Goal: Task Accomplishment & Management: Manage account settings

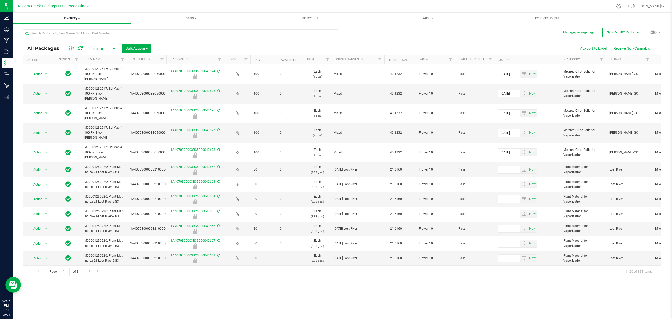
click at [72, 17] on span "Inventory" at bounding box center [72, 18] width 119 height 5
click at [61, 64] on li "From bill of materials" at bounding box center [72, 63] width 119 height 6
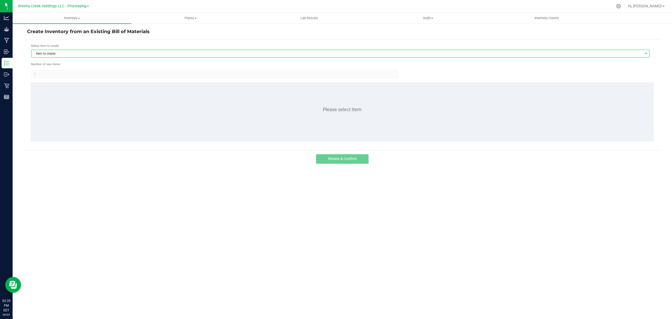
click at [77, 55] on span "Item to create" at bounding box center [337, 53] width 611 height 7
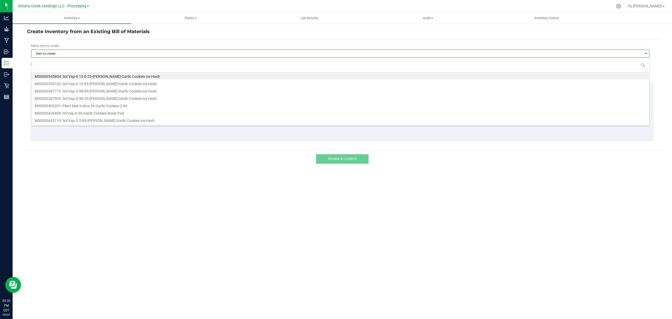
scroll to position [8, 619]
type input "1"
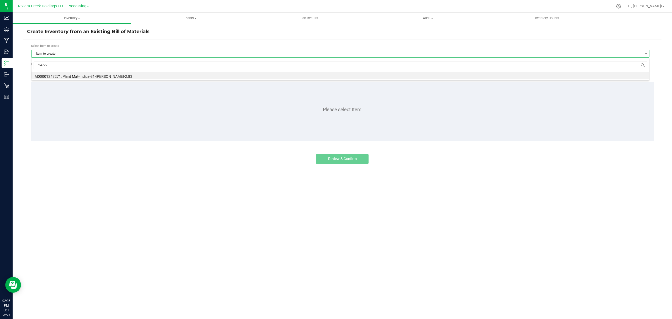
type input "247271"
click at [97, 80] on div "247271 M00001247271: Plant Mat-Indica-31-[PERSON_NAME]-2.83" at bounding box center [340, 69] width 618 height 23
click at [98, 74] on li "M00001247271: Plant Mat-Indica-31-[PERSON_NAME]-2.83" at bounding box center [341, 75] width 618 height 7
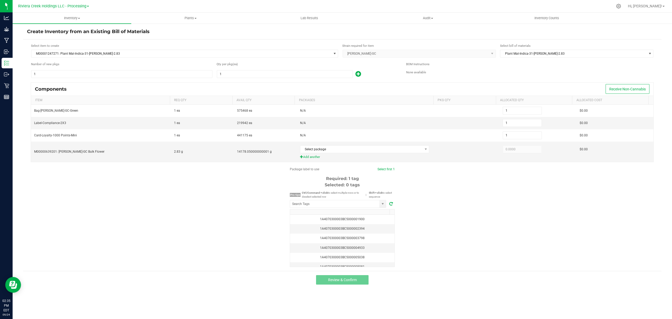
drag, startPoint x: 637, startPoint y: 7, endPoint x: 622, endPoint y: 13, distance: 16.1
click at [621, 6] on icon at bounding box center [618, 6] width 5 height 5
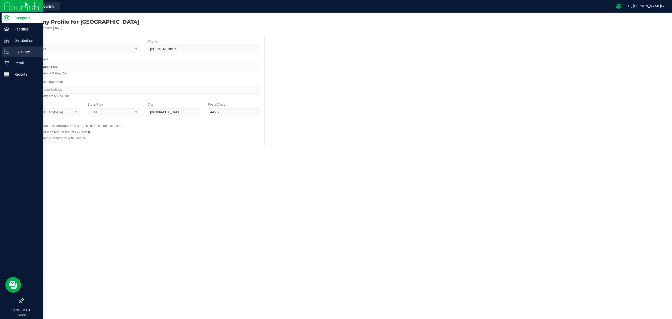
click at [7, 51] on icon at bounding box center [6, 51] width 5 height 5
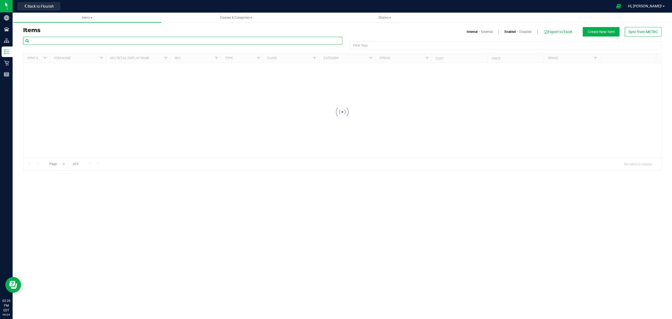
click at [58, 41] on input "text" at bounding box center [182, 41] width 319 height 8
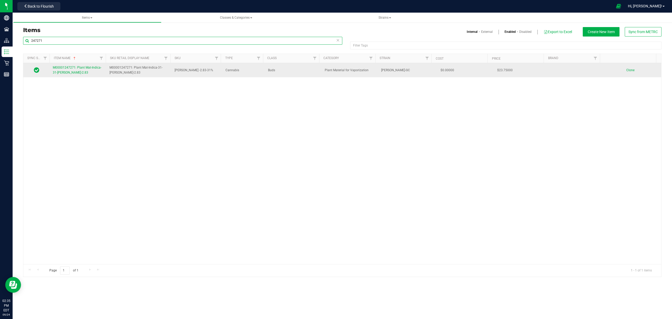
type input "247271"
click at [65, 73] on span "M00001247271: Plant Mat-Indica-31-[PERSON_NAME]-2.83" at bounding box center [77, 70] width 49 height 9
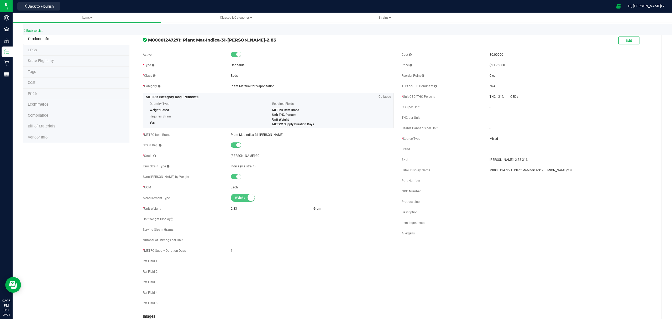
click at [67, 128] on li "Bill of Materials" at bounding box center [76, 126] width 106 height 11
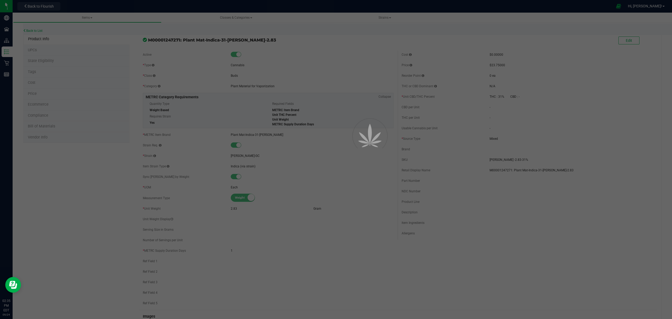
select select "671"
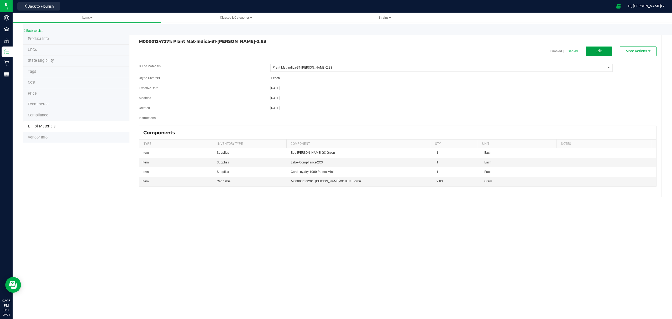
click at [592, 50] on button "Edit" at bounding box center [599, 50] width 26 height 9
select select "671"
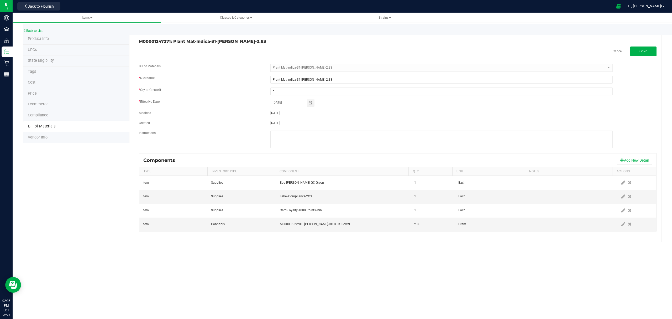
click at [628, 155] on div "Components Add New Detail" at bounding box center [397, 160] width 517 height 13
click at [629, 160] on button "Add New Detail" at bounding box center [634, 160] width 35 height 9
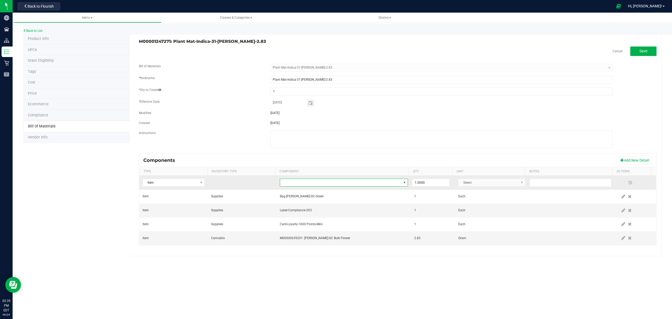
click at [353, 184] on span "NO DATA FOUND" at bounding box center [340, 182] width 121 height 7
type input "integra"
click at [341, 207] on li "Integra Humidity Pack-Size 1" at bounding box center [363, 205] width 168 height 7
click at [621, 184] on span at bounding box center [623, 182] width 4 height 4
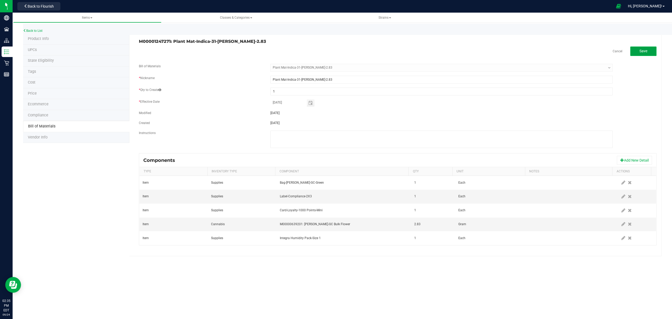
click at [653, 52] on button "Save" at bounding box center [643, 50] width 26 height 9
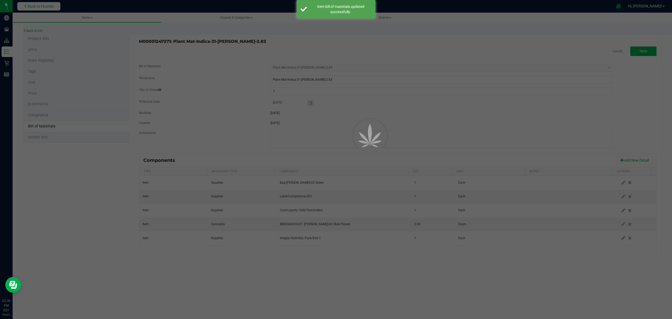
select select "671"
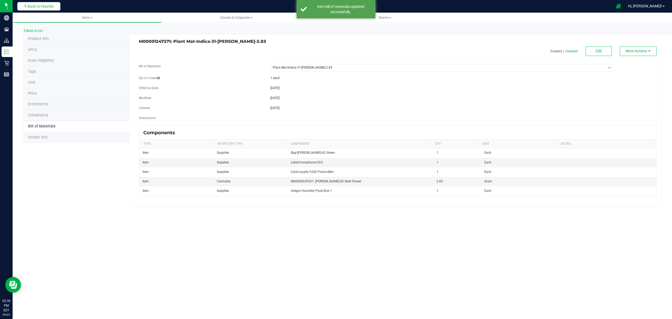
click at [39, 6] on span "Back to Flourish" at bounding box center [41, 6] width 26 height 4
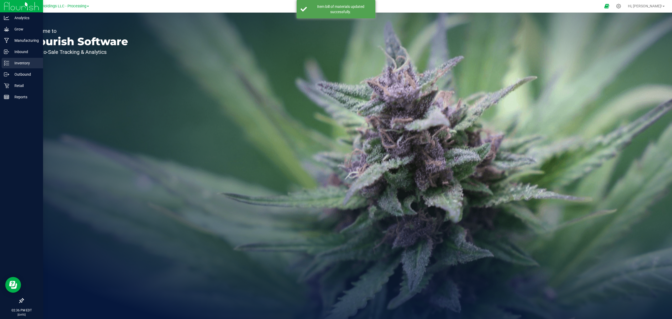
click at [5, 63] on icon at bounding box center [4, 62] width 1 height 1
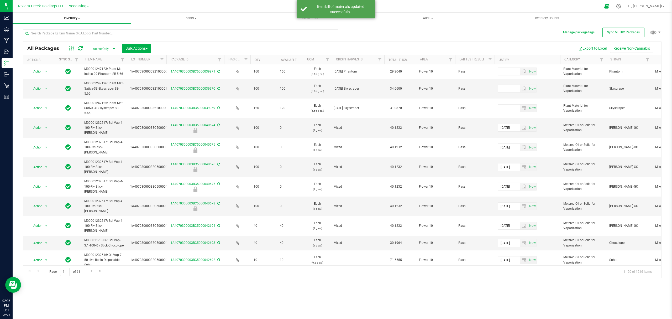
click at [69, 18] on span "Inventory" at bounding box center [72, 18] width 119 height 5
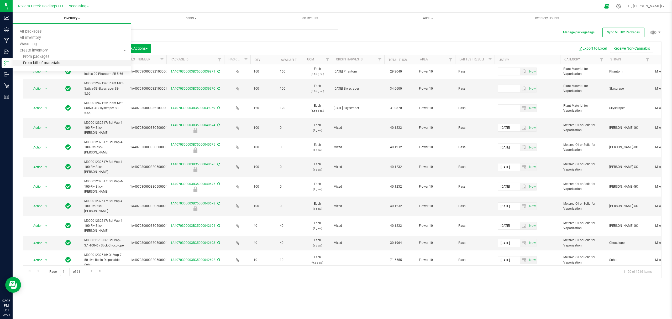
click at [62, 63] on li "From bill of materials" at bounding box center [72, 63] width 119 height 6
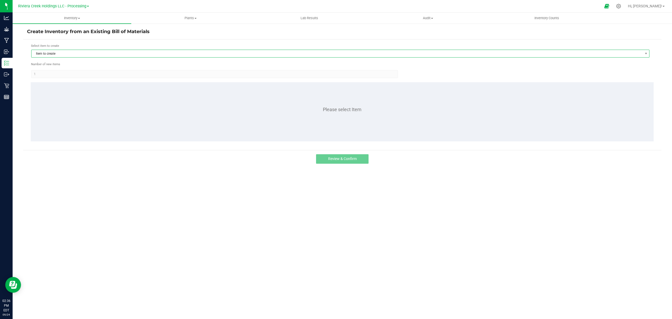
click at [70, 55] on span "Item to create" at bounding box center [337, 53] width 611 height 7
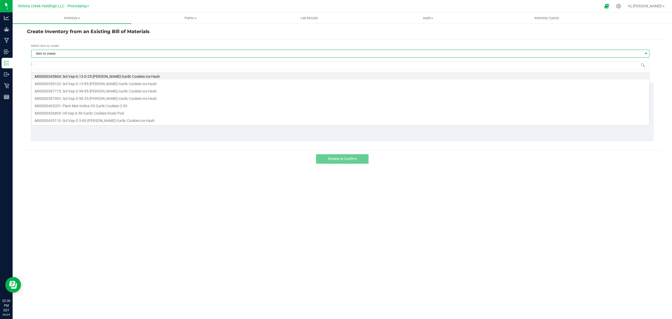
scroll to position [8, 619]
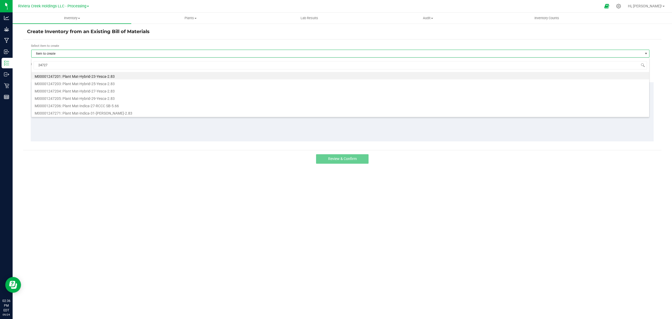
type input "247271"
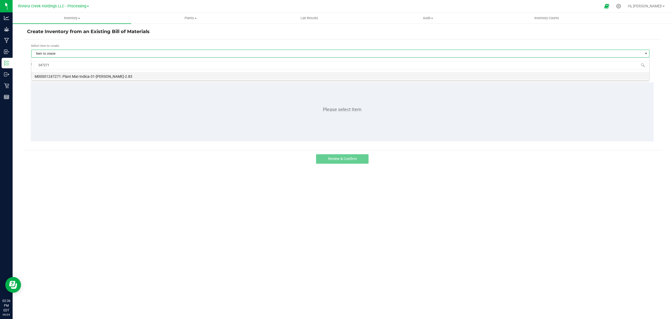
click at [79, 74] on li "M00001247271: Plant Mat-Indica-31-[PERSON_NAME]-2.83" at bounding box center [341, 75] width 618 height 7
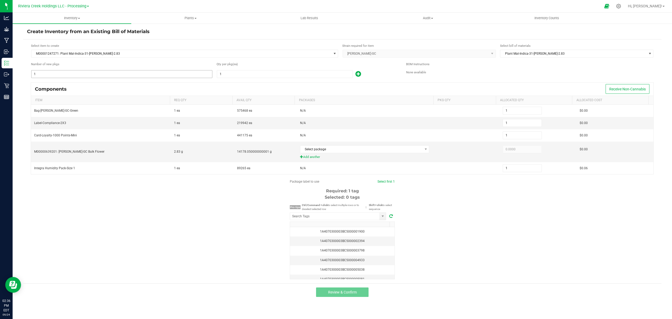
click at [83, 74] on input "1" at bounding box center [122, 73] width 181 height 7
type input "11"
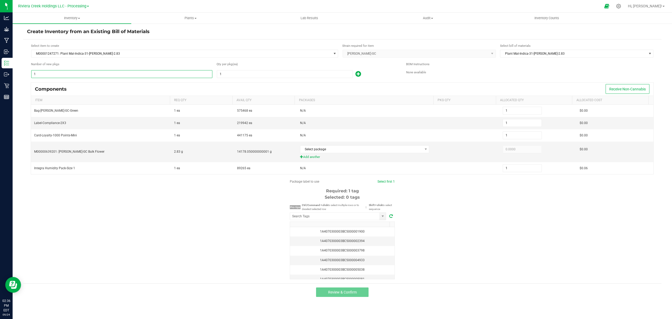
type input "11"
click at [227, 75] on input "1" at bounding box center [284, 73] width 135 height 7
type input "8"
type input "88"
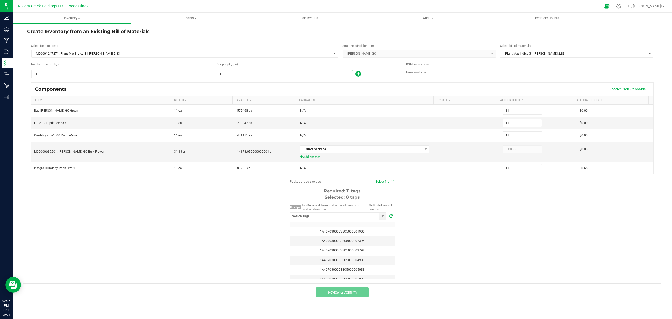
type input "88"
type input "80"
type input "880"
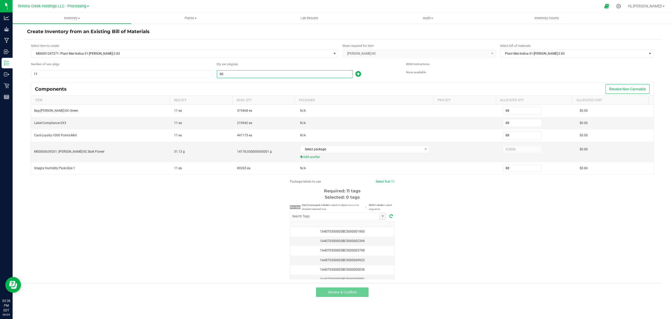
type input "880"
type input "80"
click at [356, 72] on icon at bounding box center [359, 74] width 6 height 7
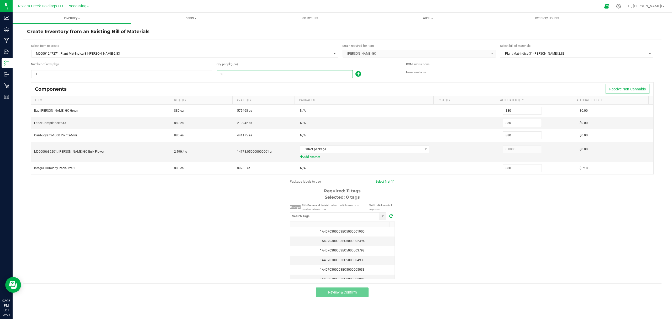
type input "881"
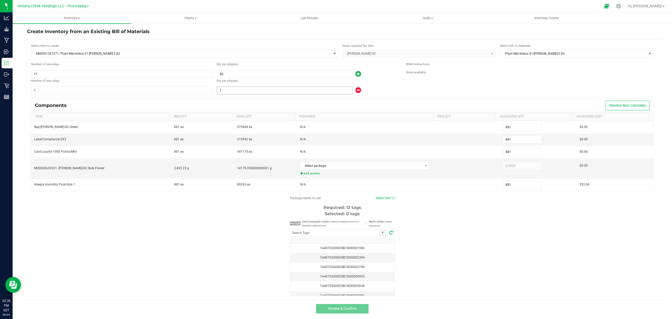
click at [288, 94] on input "1" at bounding box center [284, 90] width 135 height 7
type input "887"
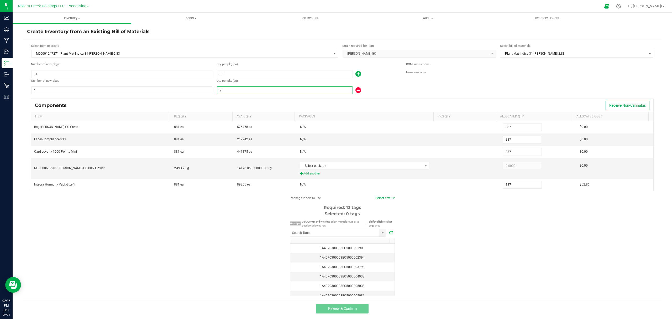
type input "70"
type input "950"
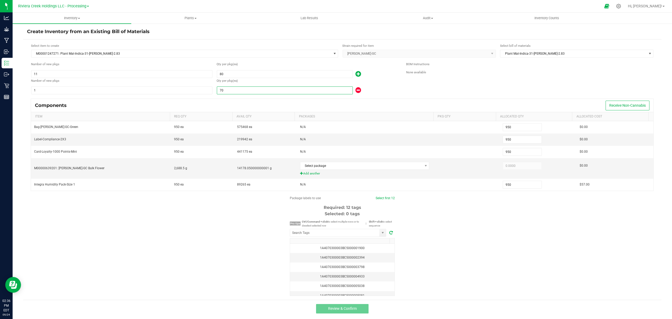
type input "70"
click at [399, 90] on div "Number of new pkgs 1 Qty per pkg (ea) 70" at bounding box center [216, 86] width 371 height 17
click at [369, 171] on div "Select package" at bounding box center [367, 165] width 134 height 11
click at [370, 169] on span "Select package" at bounding box center [361, 165] width 122 height 7
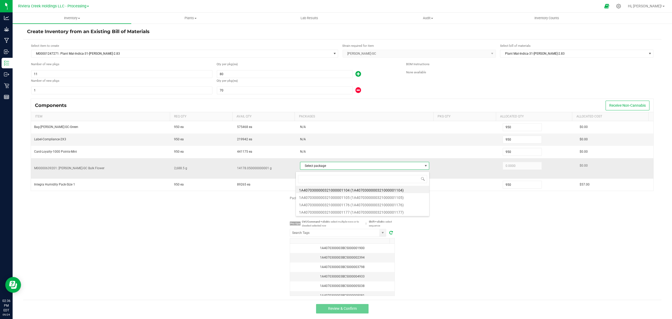
scroll to position [8, 127]
type input "1176"
click at [397, 189] on li "1A4070300000321000001176 (1A4070300000321000001176)" at bounding box center [362, 189] width 133 height 7
type input "2,688.5000"
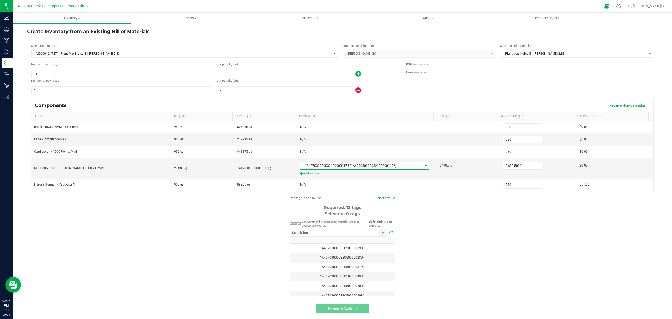
click at [448, 220] on div "Package labels to use Select first 12 Required: 12 tags Selected: 0 tags Pro ti…" at bounding box center [342, 246] width 639 height 100
click at [352, 236] on input "NO DATA FOUND" at bounding box center [334, 232] width 89 height 7
click at [349, 242] on li "1A4070300003BC5000040679" at bounding box center [336, 243] width 96 height 9
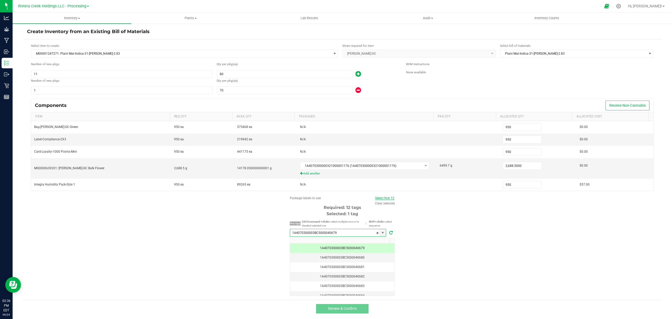
type input "1A4070300003BC5000040679"
click at [379, 200] on link "Select first 12" at bounding box center [384, 198] width 19 height 4
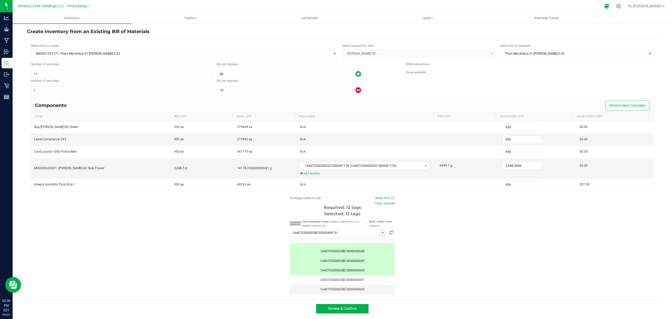
scroll to position [90, 0]
click at [348, 313] on button "Review & Confirm" at bounding box center [342, 308] width 53 height 9
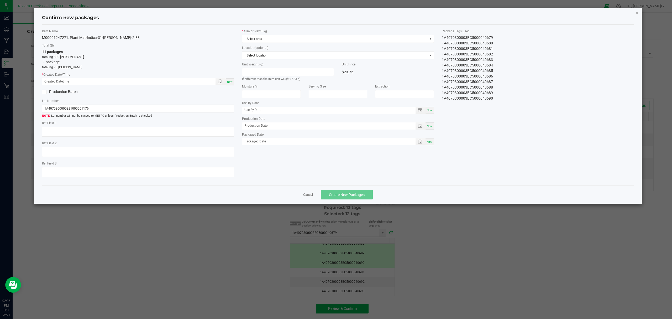
click at [231, 79] on div "Now" at bounding box center [230, 81] width 8 height 7
type input "[DATE] 02:36 PM"
click at [283, 38] on span "Select area" at bounding box center [334, 38] width 185 height 7
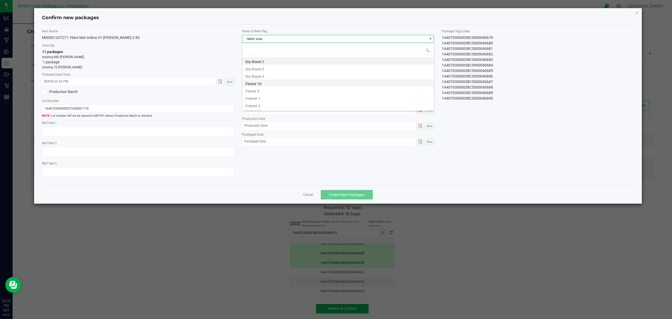
click at [269, 84] on li "Flower 10" at bounding box center [338, 82] width 192 height 7
click at [368, 195] on button "Create New Packages" at bounding box center [347, 194] width 52 height 9
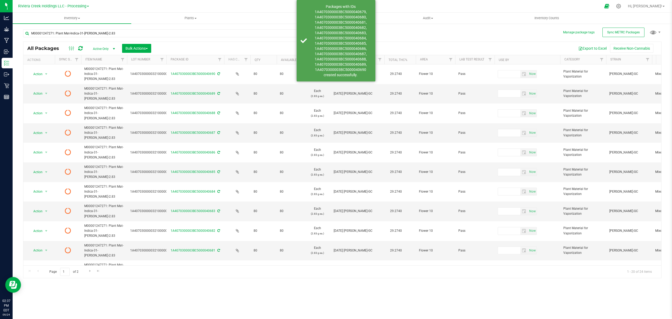
click at [79, 50] on icon at bounding box center [80, 48] width 4 height 5
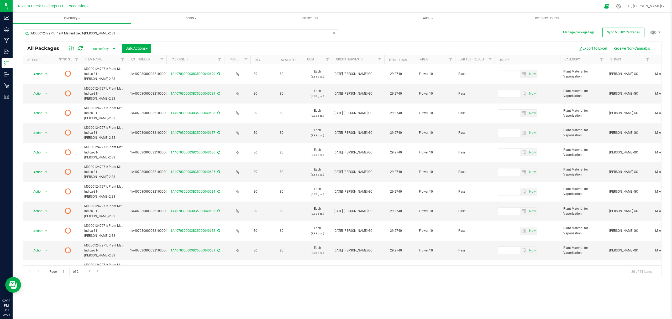
click at [81, 48] on icon at bounding box center [80, 48] width 4 height 5
click at [546, 16] on span "Inventory Counts" at bounding box center [546, 18] width 39 height 5
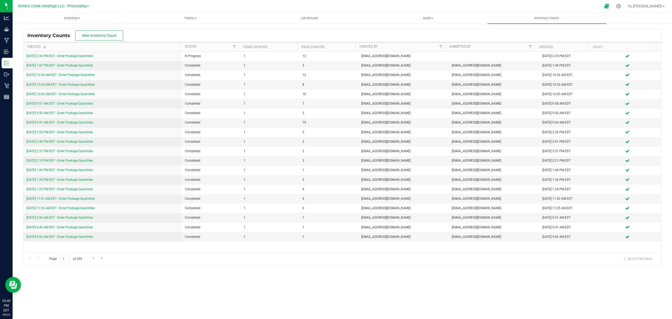
click at [71, 54] on td "[DATE] 2:34 PM EDT - Enter Package Quantities" at bounding box center [102, 55] width 158 height 9
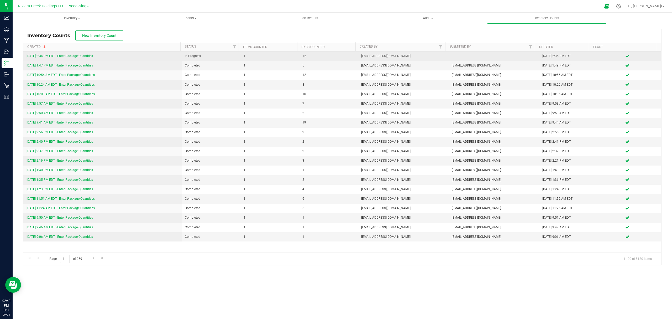
click at [73, 55] on link "[DATE] 2:34 PM EDT - Enter Package Quantities" at bounding box center [60, 56] width 66 height 4
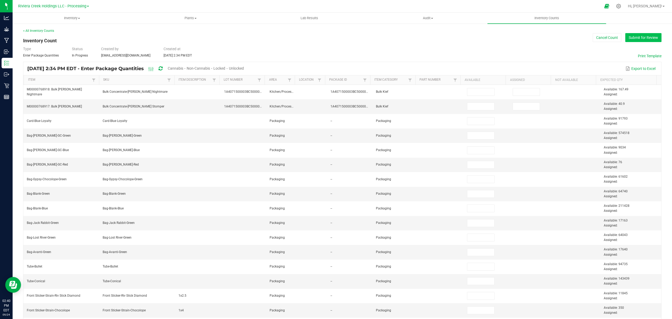
click at [628, 36] on button "Submit for Review" at bounding box center [643, 37] width 36 height 9
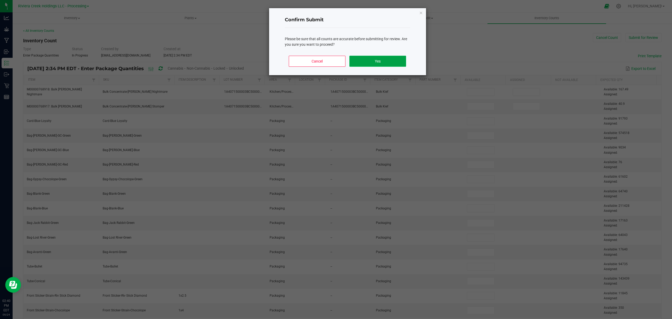
click at [405, 61] on button "Yes" at bounding box center [377, 61] width 56 height 11
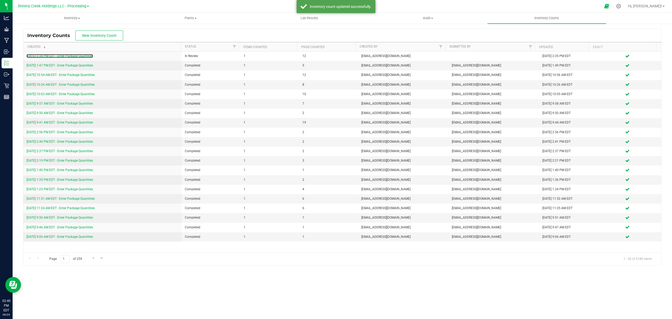
click at [73, 55] on link "[DATE] 2:34 PM EDT - Enter Package Quantities" at bounding box center [60, 56] width 66 height 4
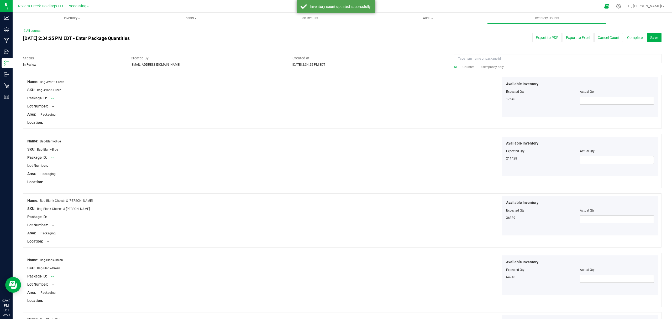
click at [467, 67] on span "Counted" at bounding box center [469, 67] width 12 height 4
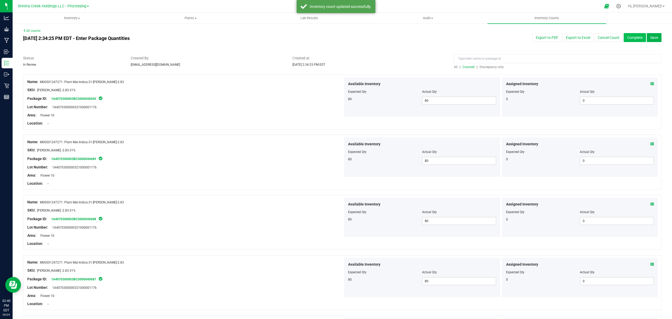
click at [624, 36] on button "Complete" at bounding box center [635, 37] width 22 height 9
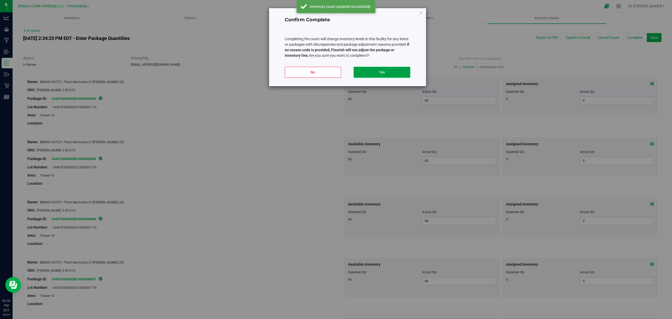
click at [395, 72] on button "Yes" at bounding box center [382, 72] width 56 height 11
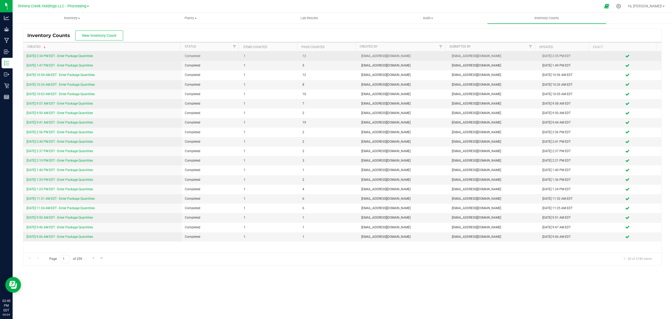
click at [69, 55] on link "[DATE] 2:34 PM EDT - Enter Package Quantities" at bounding box center [60, 56] width 66 height 4
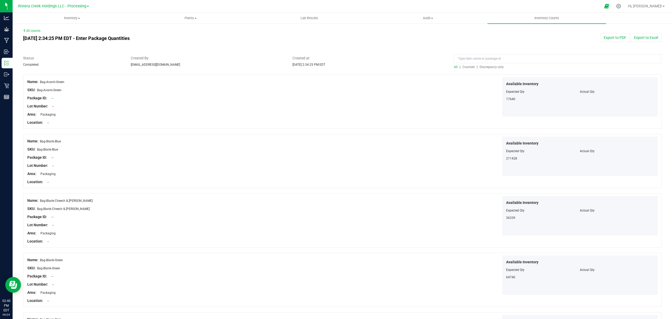
click at [469, 67] on span "Counted" at bounding box center [469, 67] width 12 height 4
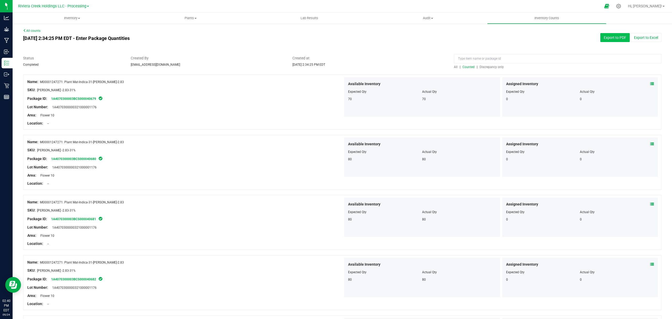
click at [603, 35] on button "Export to PDF" at bounding box center [614, 37] width 29 height 9
click at [71, 17] on span "Inventory" at bounding box center [72, 18] width 118 height 5
click at [66, 32] on li "All packages" at bounding box center [72, 32] width 119 height 6
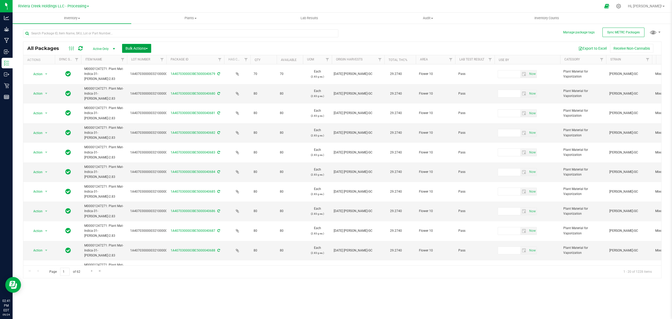
click at [133, 48] on span "Bulk Actions" at bounding box center [137, 48] width 22 height 4
click at [135, 98] on span "Lock/Unlock packages" at bounding box center [143, 99] width 36 height 4
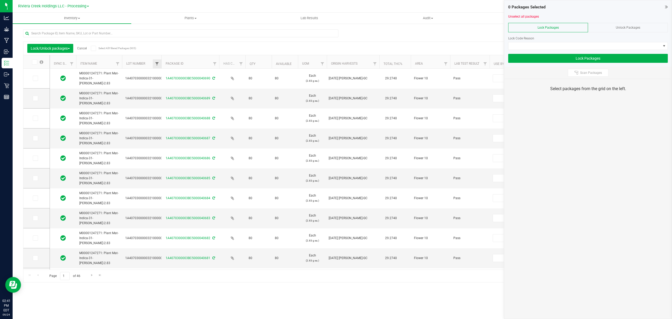
type input "[DATE]"
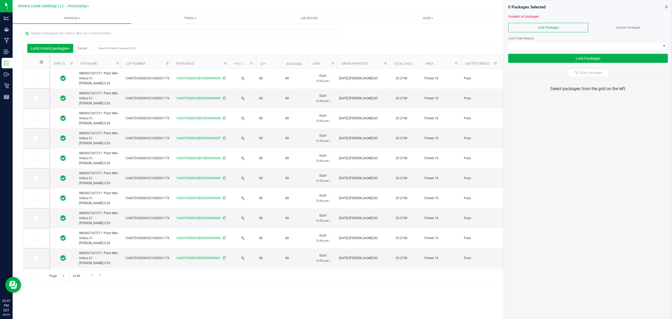
drag, startPoint x: 162, startPoint y: 60, endPoint x: 173, endPoint y: 61, distance: 11.3
click at [35, 62] on icon at bounding box center [34, 62] width 3 height 0
click at [0, 0] on input "checkbox" at bounding box center [0, 0] width 0 height 0
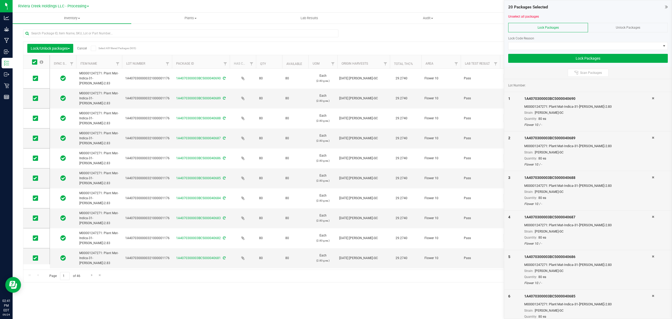
scroll to position [188, 0]
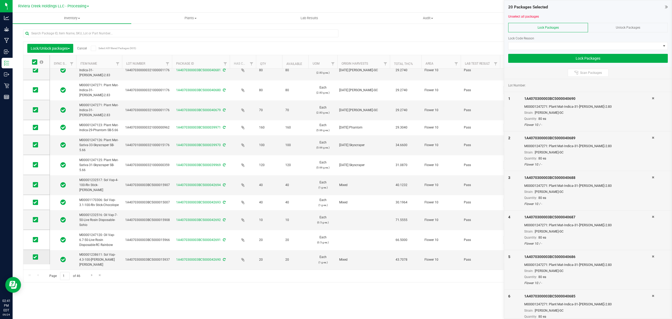
click at [35, 257] on icon at bounding box center [34, 257] width 3 height 0
click at [0, 0] on input "checkbox" at bounding box center [0, 0] width 0 height 0
click at [34, 239] on icon at bounding box center [34, 239] width 3 height 0
click at [0, 0] on input "checkbox" at bounding box center [0, 0] width 0 height 0
click at [32, 219] on td at bounding box center [36, 220] width 26 height 20
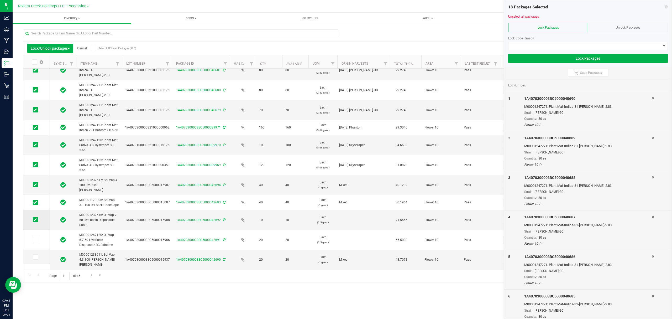
click at [35, 220] on icon at bounding box center [34, 220] width 3 height 0
click at [0, 0] on input "checkbox" at bounding box center [0, 0] width 0 height 0
click at [35, 202] on icon at bounding box center [34, 202] width 3 height 0
click at [0, 0] on input "checkbox" at bounding box center [0, 0] width 0 height 0
click at [35, 185] on icon at bounding box center [34, 185] width 3 height 0
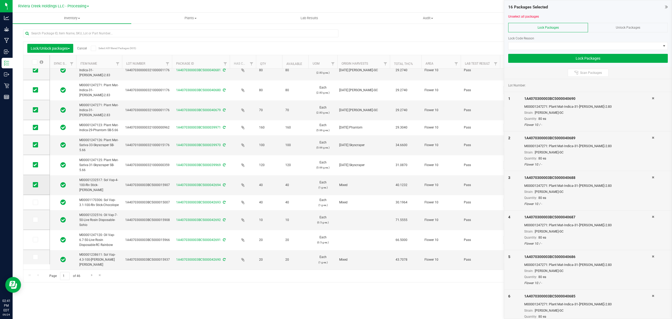
click at [0, 0] on input "checkbox" at bounding box center [0, 0] width 0 height 0
click at [36, 165] on icon at bounding box center [34, 165] width 3 height 0
click at [0, 0] on input "checkbox" at bounding box center [0, 0] width 0 height 0
click at [37, 145] on span at bounding box center [35, 144] width 5 height 5
click at [0, 0] on input "checkbox" at bounding box center [0, 0] width 0 height 0
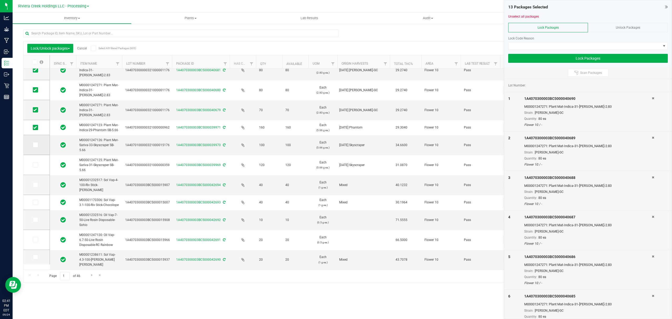
click at [34, 143] on span at bounding box center [35, 144] width 5 height 5
click at [35, 148] on td at bounding box center [36, 145] width 26 height 20
click at [35, 145] on icon at bounding box center [34, 145] width 3 height 0
click at [0, 0] on input "checkbox" at bounding box center [0, 0] width 0 height 0
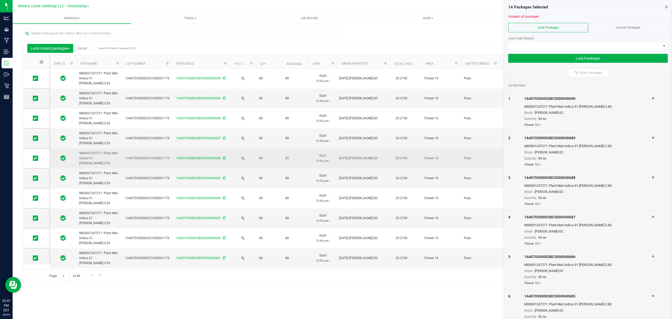
scroll to position [171, 0]
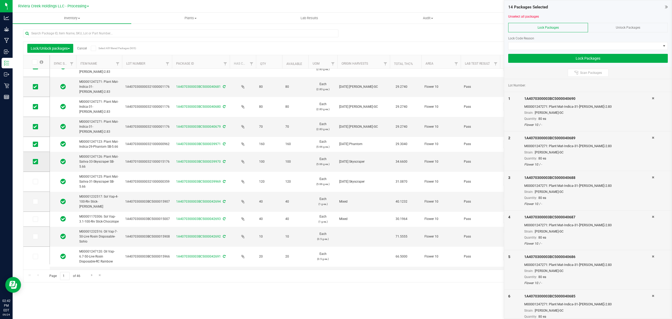
click at [34, 161] on icon at bounding box center [34, 161] width 3 height 0
click at [0, 0] on input "checkbox" at bounding box center [0, 0] width 0 height 0
click at [34, 145] on span at bounding box center [35, 144] width 5 height 5
click at [35, 144] on icon at bounding box center [34, 144] width 3 height 0
click at [0, 0] on input "checkbox" at bounding box center [0, 0] width 0 height 0
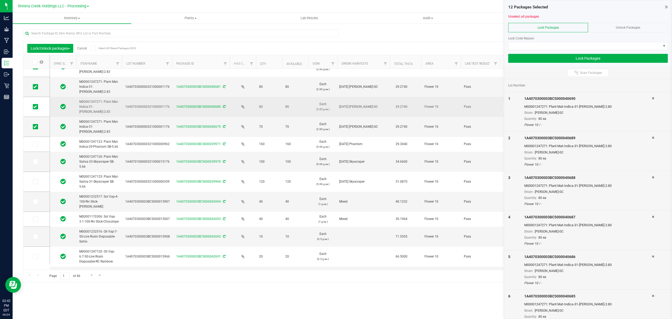
scroll to position [0, 0]
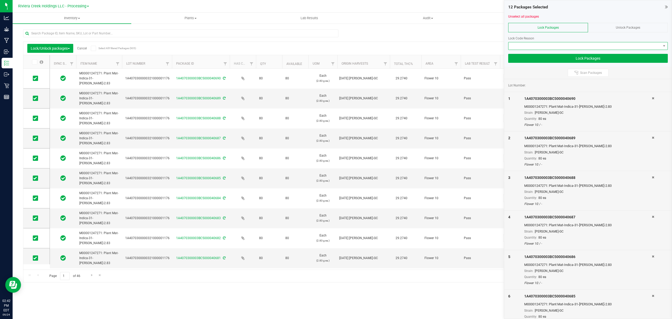
click at [540, 48] on span at bounding box center [585, 45] width 153 height 7
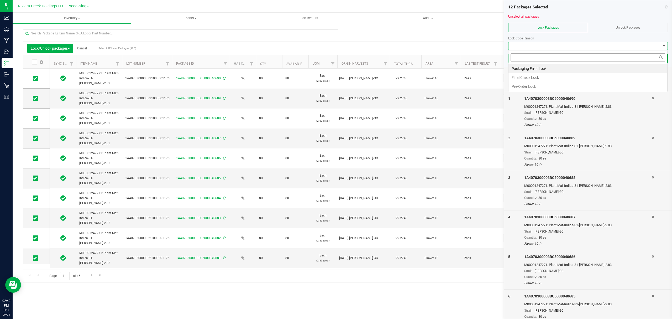
scroll to position [8, 159]
click at [526, 76] on li "Final Check Lock" at bounding box center [588, 77] width 159 height 9
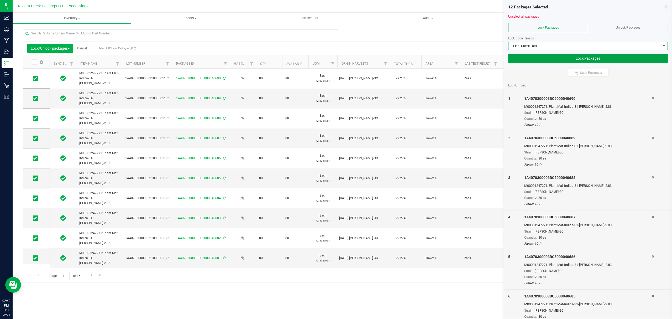
click at [526, 60] on button "Lock Packages" at bounding box center [588, 58] width 160 height 9
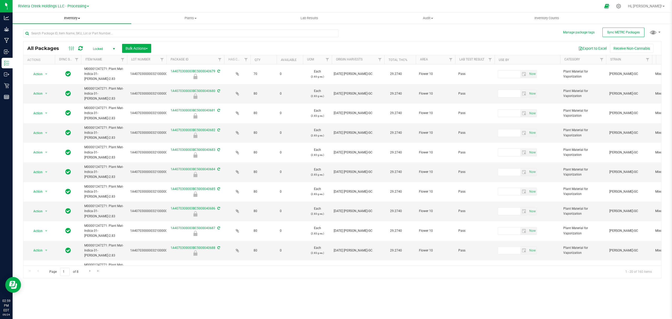
click at [71, 17] on span "Inventory" at bounding box center [72, 18] width 119 height 5
click at [71, 63] on li "From bill of materials" at bounding box center [72, 63] width 119 height 6
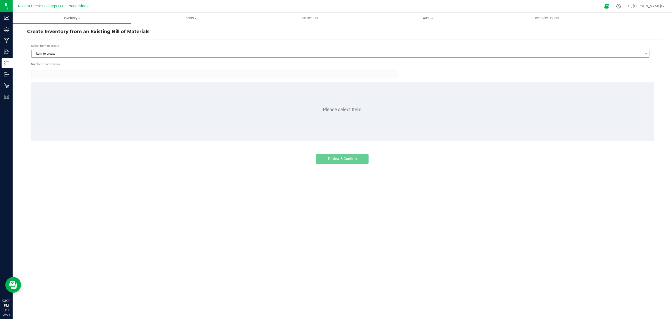
click at [115, 51] on span "Item to create" at bounding box center [337, 53] width 611 height 7
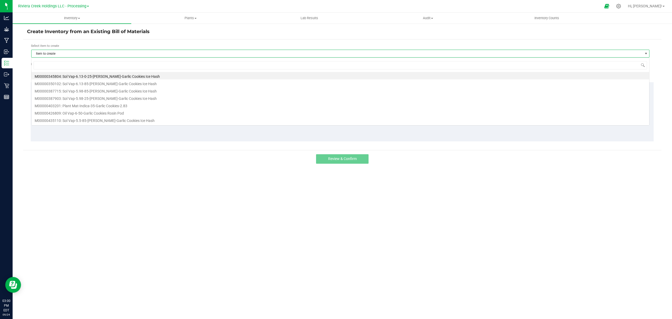
scroll to position [8, 619]
type input "247123"
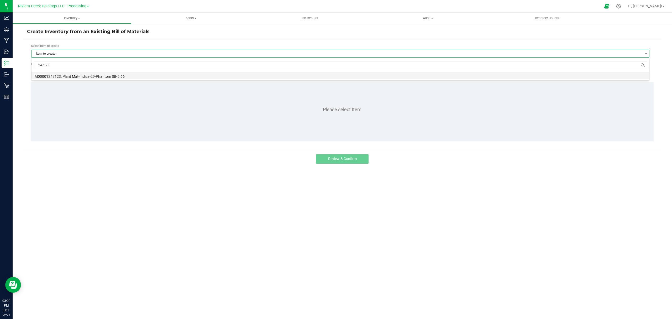
click at [100, 78] on li "M00001247123: Plant Mat-Indica-29-Phantom SB-5.66" at bounding box center [341, 75] width 618 height 7
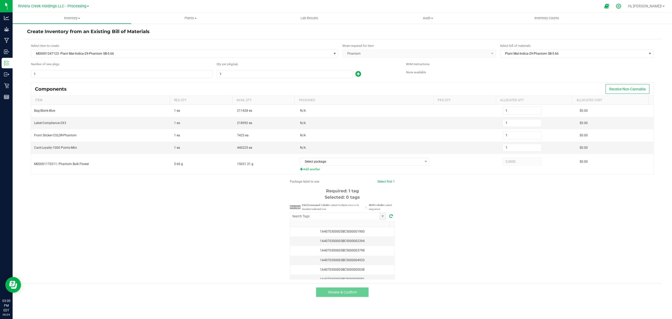
click at [621, 7] on icon at bounding box center [618, 6] width 5 height 5
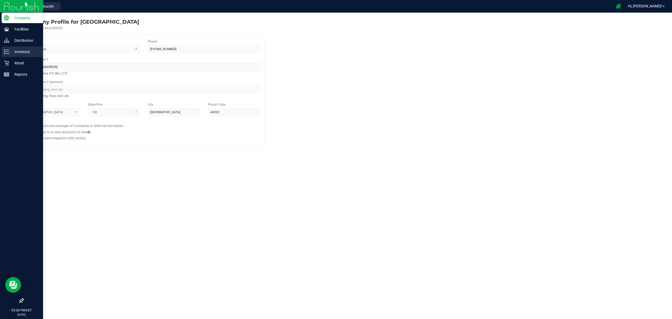
click at [6, 50] on icon at bounding box center [6, 51] width 5 height 5
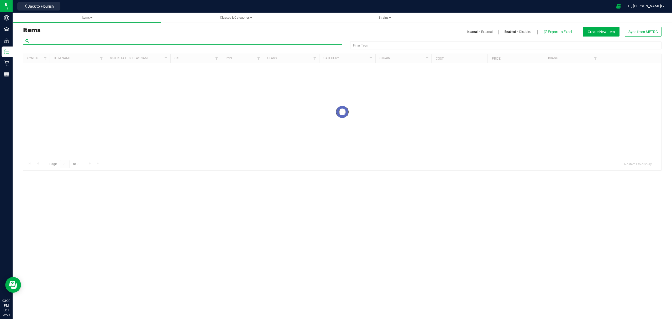
click at [65, 41] on input "text" at bounding box center [182, 41] width 319 height 8
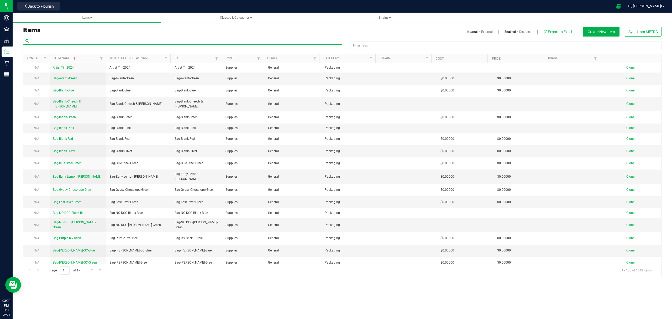
click at [65, 41] on input "text" at bounding box center [182, 41] width 319 height 8
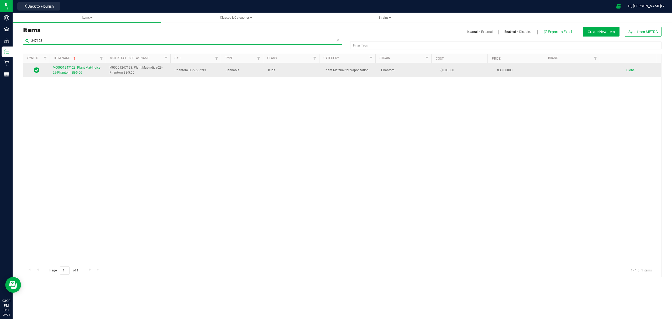
type input "247123"
click at [60, 74] on span "M00001247123: Plant Mat-Indica-29-Phantom SB-5.66" at bounding box center [77, 70] width 49 height 9
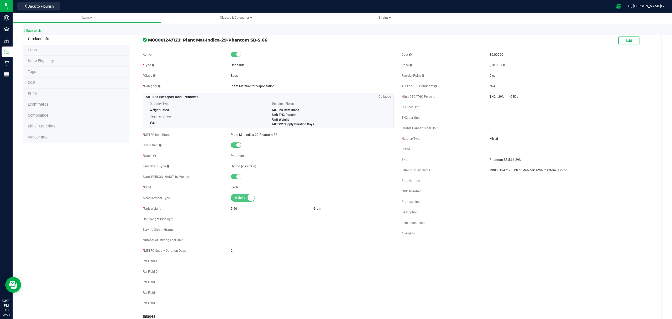
click at [55, 127] on li "Bill of Materials" at bounding box center [76, 126] width 106 height 11
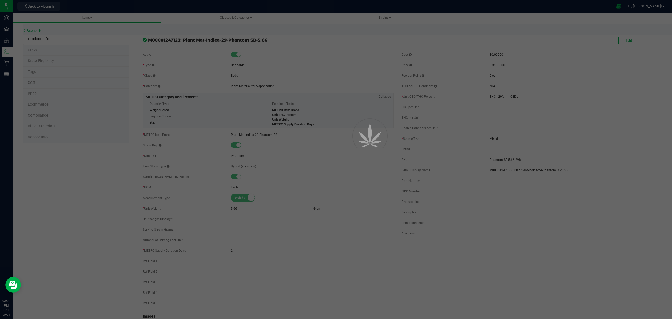
select select "669"
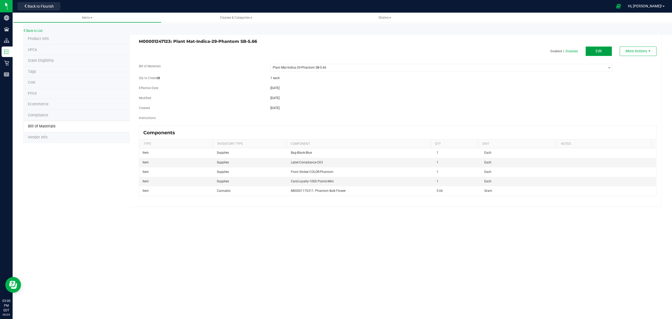
click at [596, 51] on span "Edit" at bounding box center [599, 51] width 6 height 4
select select "669"
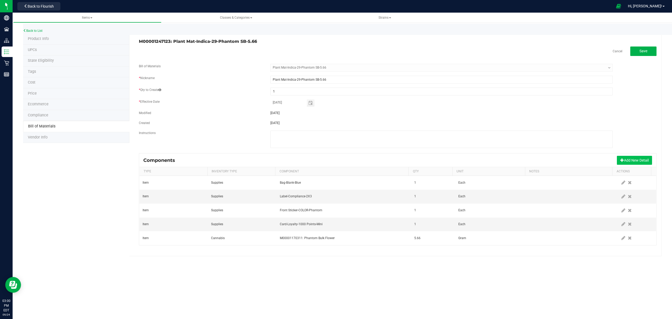
click at [622, 161] on span at bounding box center [622, 160] width 4 height 4
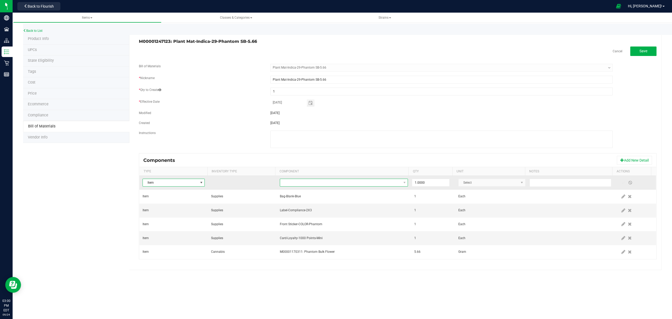
click at [376, 184] on span "NO DATA FOUND" at bounding box center [340, 182] width 121 height 7
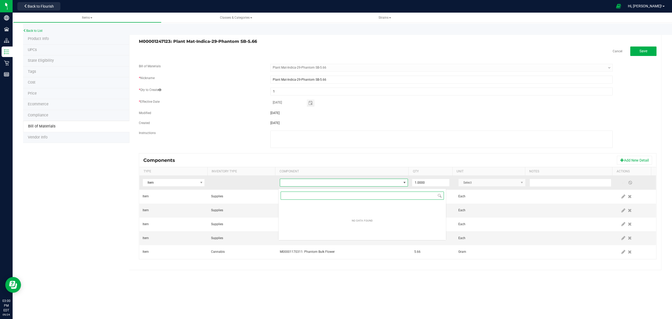
scroll to position [8, 127]
type input "integra"
click at [347, 205] on li "Integra Humidity Pack-Size 1" at bounding box center [363, 205] width 168 height 7
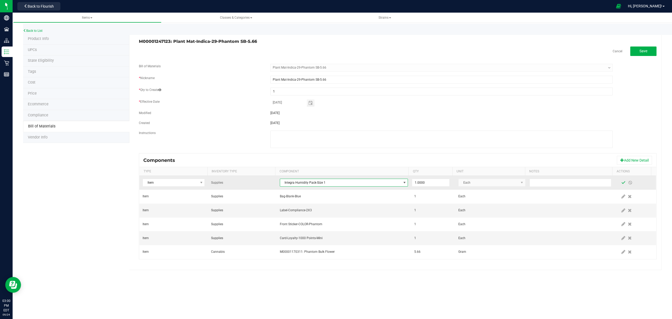
click at [621, 183] on span at bounding box center [623, 182] width 4 height 4
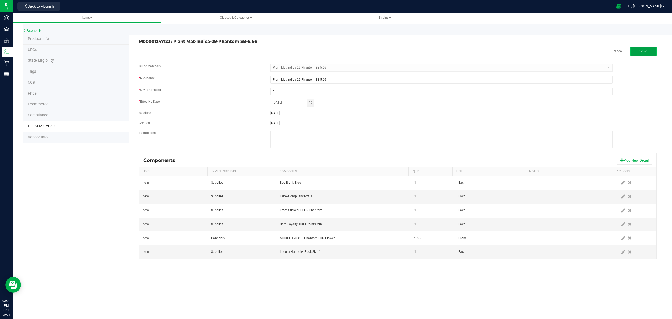
click at [640, 48] on button "Save" at bounding box center [643, 50] width 26 height 9
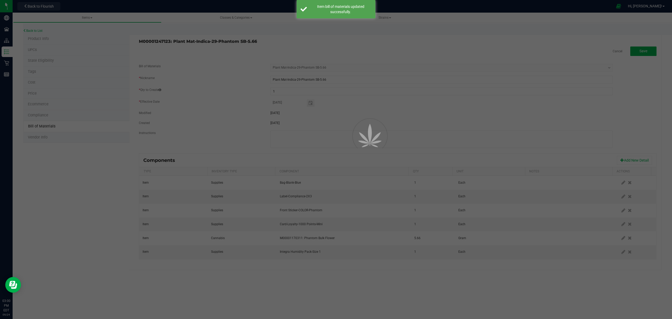
select select "669"
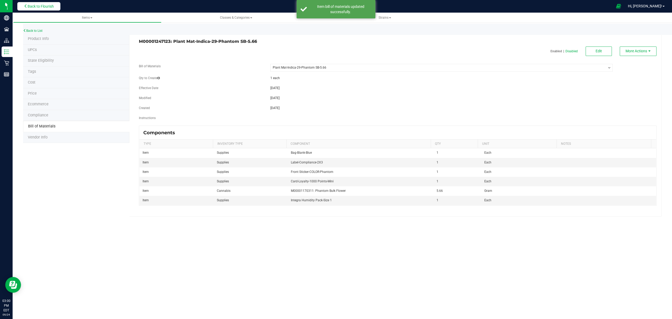
click at [41, 6] on span "Back to Flourish" at bounding box center [41, 6] width 26 height 4
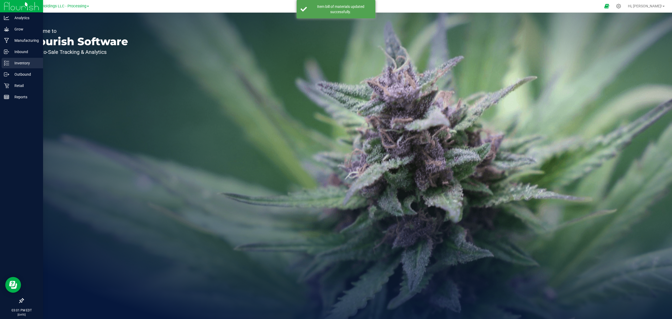
click at [11, 63] on p "Inventory" at bounding box center [25, 63] width 32 height 6
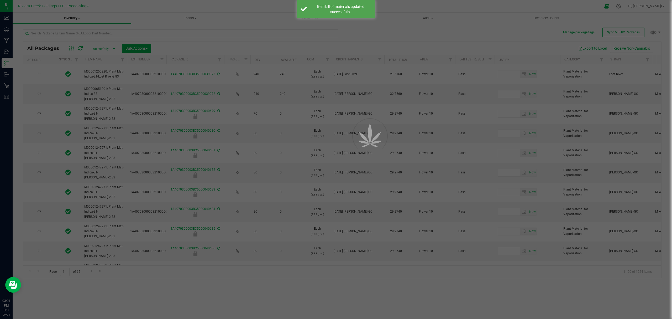
click at [74, 18] on div at bounding box center [336, 159] width 672 height 319
type input "[DATE]"
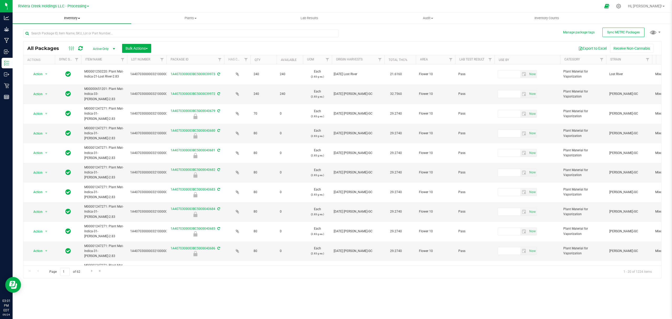
click at [72, 19] on span "Inventory" at bounding box center [72, 18] width 119 height 5
click at [63, 61] on li "From bill of materials" at bounding box center [72, 63] width 119 height 6
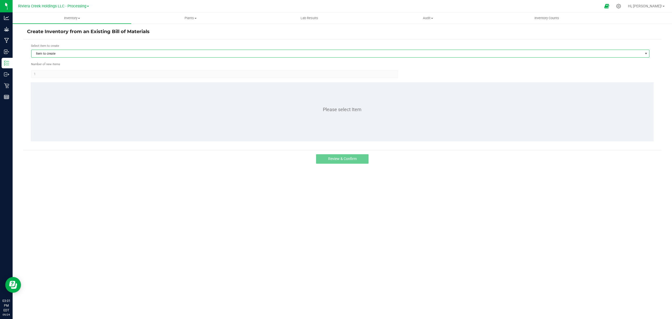
click at [70, 54] on span "Item to create" at bounding box center [337, 53] width 611 height 7
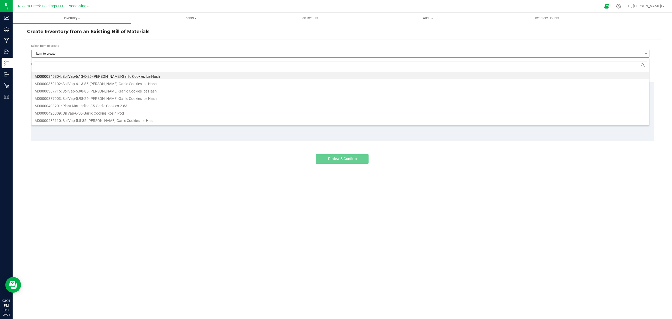
scroll to position [8, 619]
type input "247123"
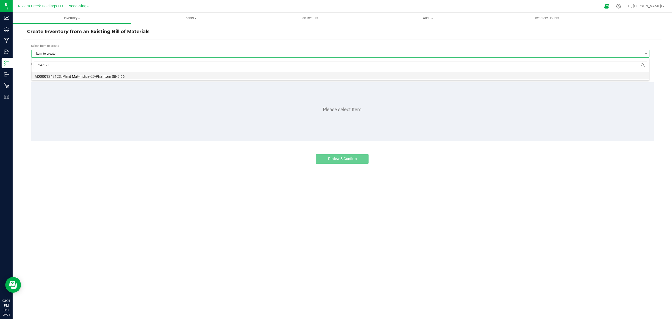
click at [76, 74] on li "M00001247123: Plant Mat-Indica-29-Phantom SB-5.66" at bounding box center [341, 75] width 618 height 7
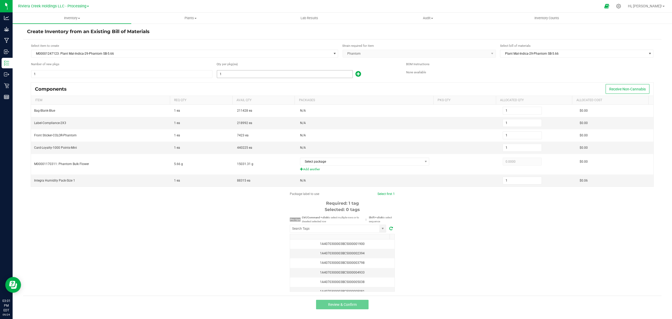
click at [236, 74] on input "1" at bounding box center [284, 73] width 135 height 7
type input "8"
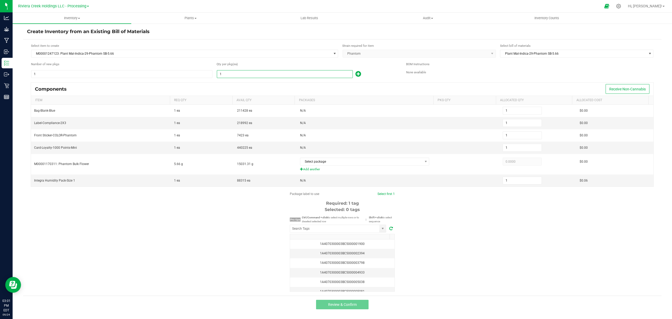
type input "8"
type input "80"
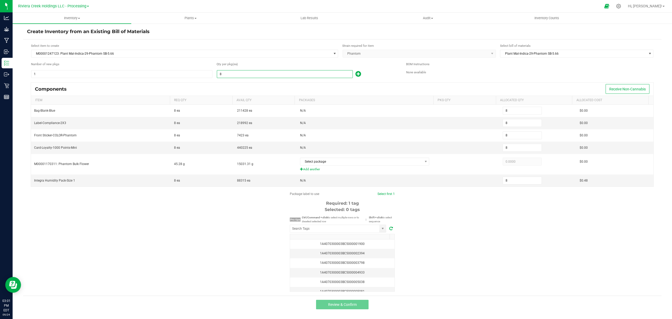
type input "80"
click at [356, 73] on icon at bounding box center [359, 74] width 6 height 7
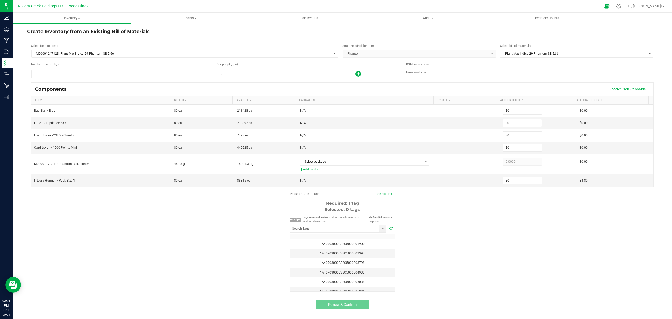
type input "81"
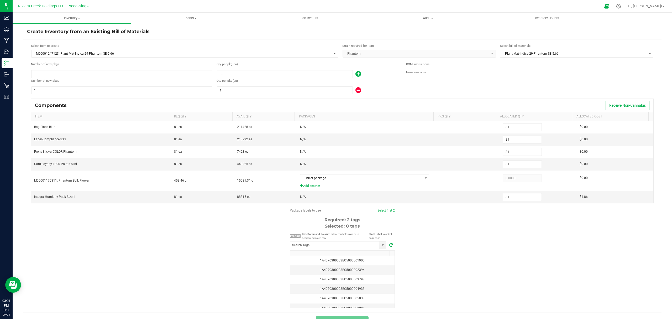
click at [297, 85] on div "Qty per pkg (ea) 1" at bounding box center [308, 86] width 182 height 17
click at [294, 89] on input "1" at bounding box center [284, 90] width 135 height 7
type input "86"
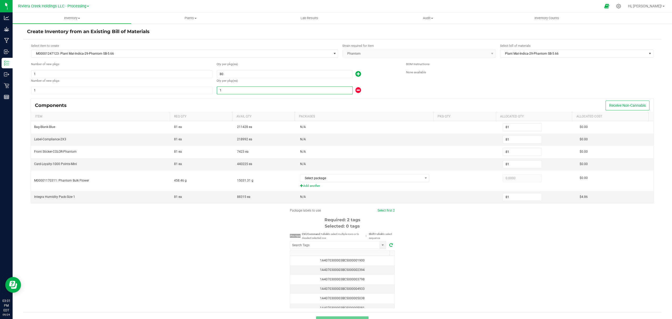
type input "86"
type input "60"
type input "140"
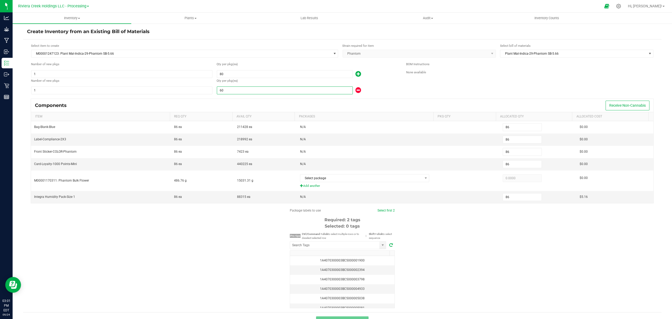
type input "140"
type input "60"
click at [384, 86] on div "Qty per pkg (ea) 60" at bounding box center [308, 86] width 182 height 17
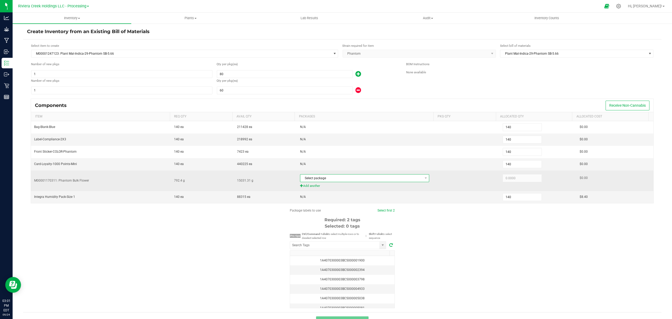
click at [354, 181] on span "Select package" at bounding box center [361, 177] width 122 height 7
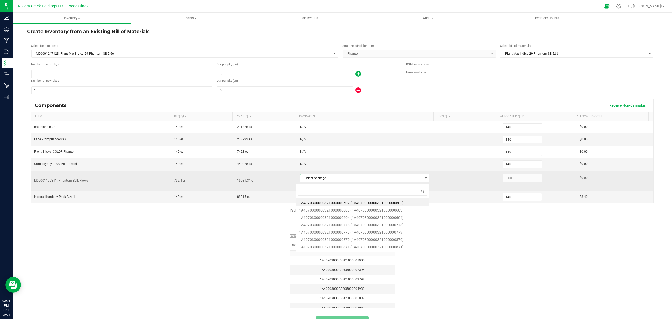
scroll to position [8, 127]
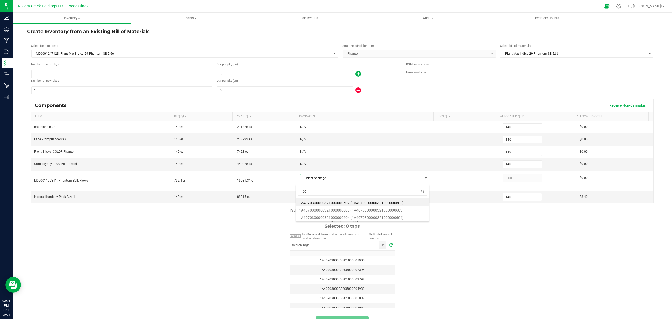
type input "603"
click at [379, 201] on li "1A4070300000321000000603 (1A4070300000321000000603)" at bounding box center [362, 201] width 133 height 7
type input "792.4000"
click at [476, 250] on div "Package labels to use Select first 2 Required: 2 tags Selected: 0 tags Pro tips…" at bounding box center [342, 258] width 639 height 100
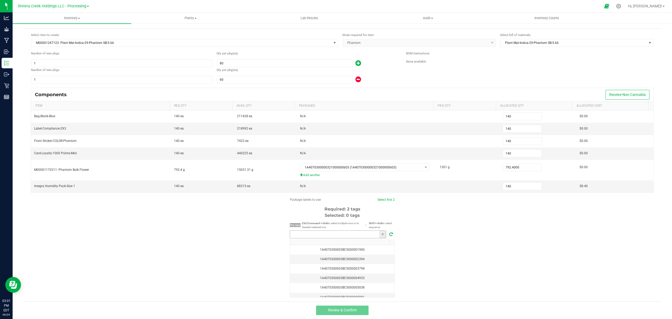
click at [322, 234] on input "NO DATA FOUND" at bounding box center [334, 234] width 89 height 7
click at [348, 241] on li "1A4070300003BC5000040691" at bounding box center [336, 243] width 96 height 9
type input "1A4070300003BC5000040691"
click at [379, 199] on link "Select first 2" at bounding box center [383, 200] width 17 height 4
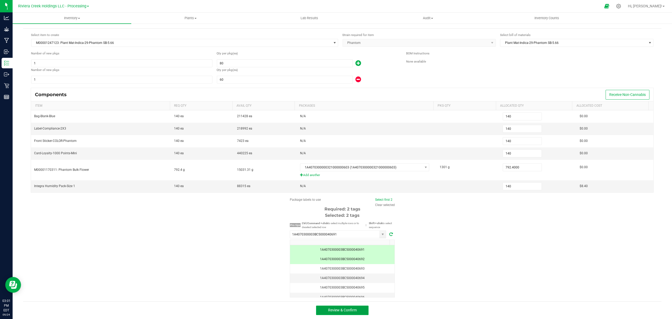
click at [354, 309] on button "Review & Confirm" at bounding box center [342, 309] width 53 height 9
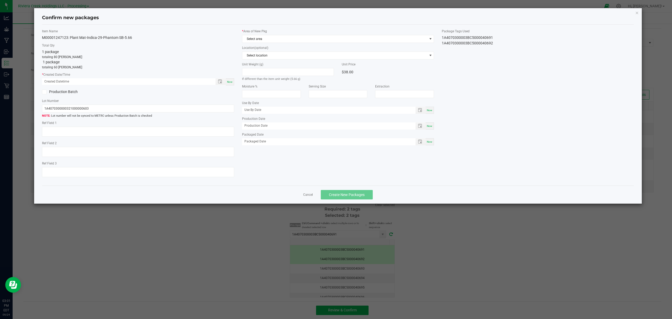
click at [230, 83] on div "Now" at bounding box center [230, 81] width 8 height 7
type input "[DATE] 03:01 PM"
click at [267, 34] on label "* Area of New Pkg" at bounding box center [338, 31] width 192 height 5
click at [265, 38] on span "Select area" at bounding box center [334, 38] width 185 height 7
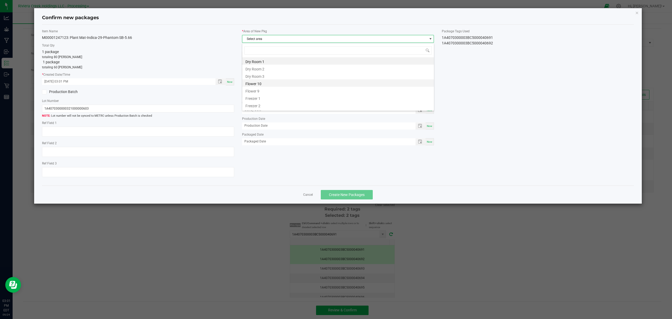
scroll to position [8, 192]
click at [269, 87] on li "Flower 9" at bounding box center [338, 90] width 192 height 7
click at [273, 37] on span "Flower 9" at bounding box center [334, 38] width 185 height 7
click at [270, 84] on li "Flower 10" at bounding box center [338, 82] width 192 height 7
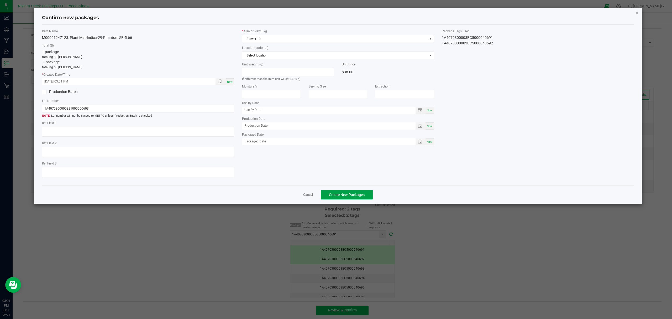
click at [345, 194] on button "Create New Packages" at bounding box center [347, 194] width 52 height 9
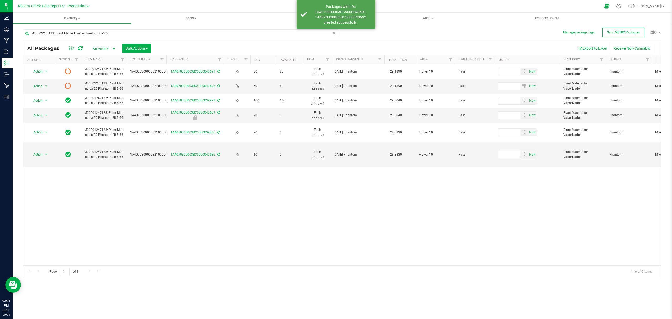
click at [79, 47] on icon at bounding box center [80, 48] width 4 height 5
click at [545, 17] on span "Inventory Counts" at bounding box center [546, 18] width 39 height 5
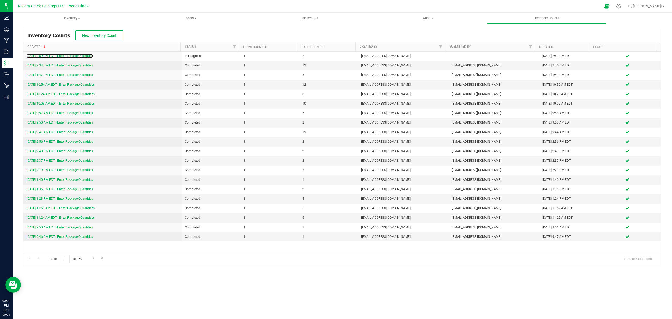
click at [78, 56] on link "[DATE] 2:59 PM EDT - Enter Package Quantities" at bounding box center [60, 56] width 66 height 4
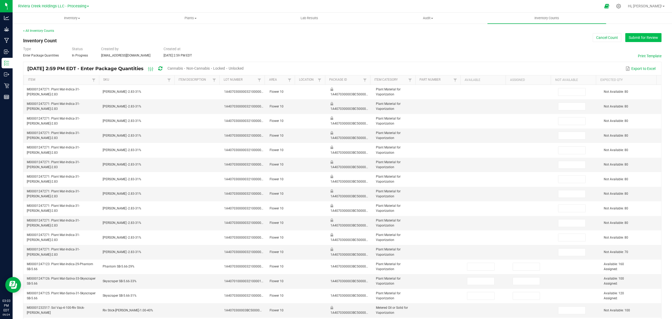
click at [638, 37] on button "Submit for Review" at bounding box center [643, 37] width 36 height 9
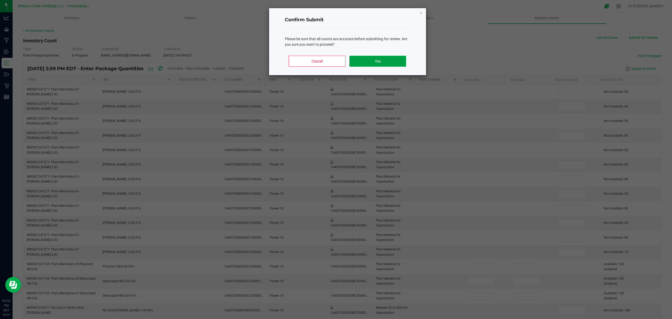
click at [368, 56] on button "Yes" at bounding box center [377, 61] width 56 height 11
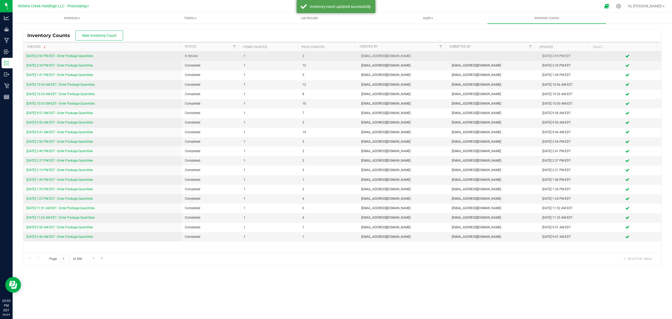
click at [68, 54] on link "[DATE] 2:59 PM EDT - Enter Package Quantities" at bounding box center [60, 56] width 66 height 4
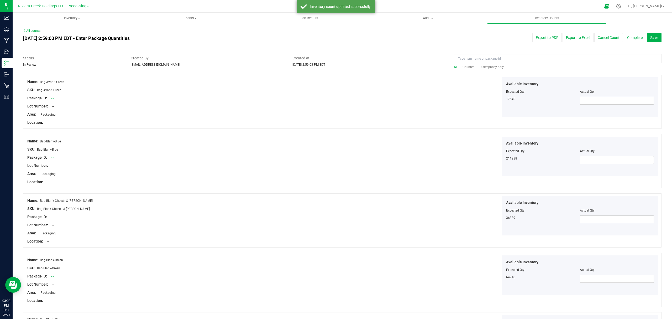
click at [463, 66] on span "Counted" at bounding box center [469, 67] width 12 height 4
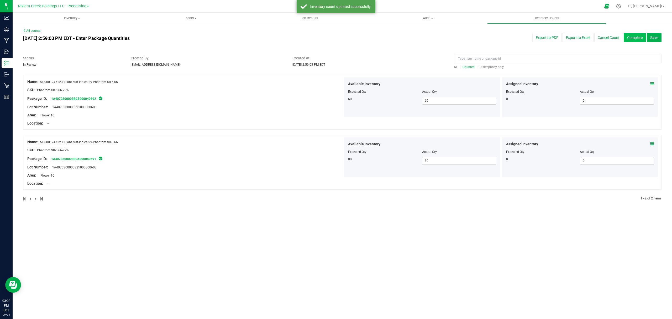
click at [628, 37] on button "Complete" at bounding box center [635, 37] width 22 height 9
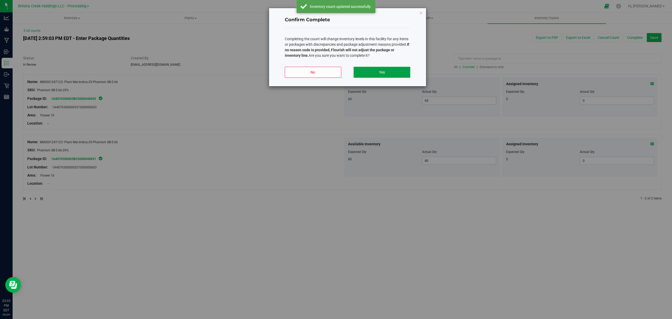
click at [399, 76] on button "Yes" at bounding box center [382, 72] width 56 height 11
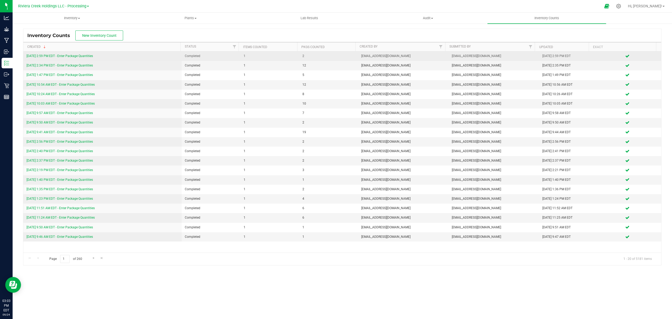
click at [76, 55] on link "[DATE] 2:59 PM EDT - Enter Package Quantities" at bounding box center [60, 56] width 66 height 4
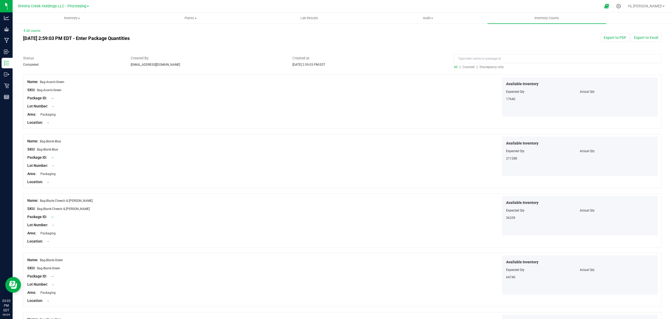
click at [467, 66] on span "Counted" at bounding box center [469, 67] width 12 height 4
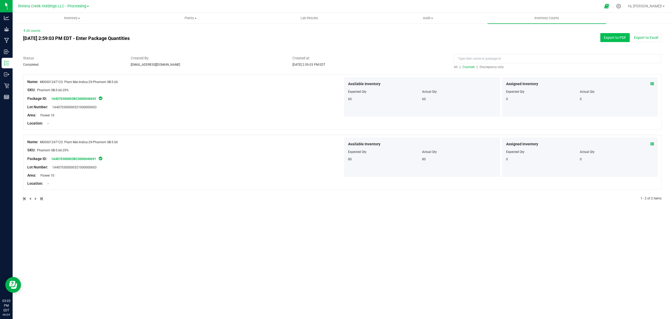
click at [615, 38] on button "Export to PDF" at bounding box center [614, 37] width 29 height 9
click at [72, 17] on span "Inventory" at bounding box center [72, 18] width 118 height 5
click at [57, 33] on li "All packages" at bounding box center [72, 32] width 119 height 6
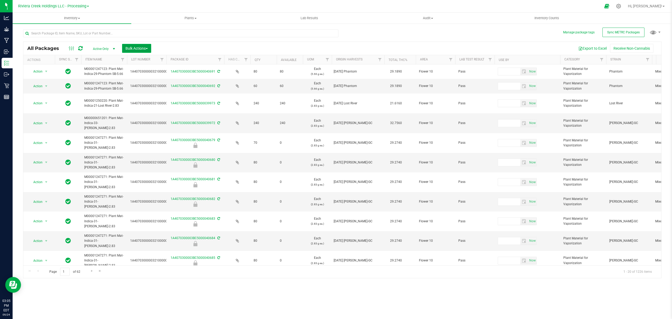
click at [137, 49] on span "Bulk Actions" at bounding box center [137, 48] width 22 height 4
click at [143, 99] on span "Lock/Unlock packages" at bounding box center [143, 99] width 36 height 4
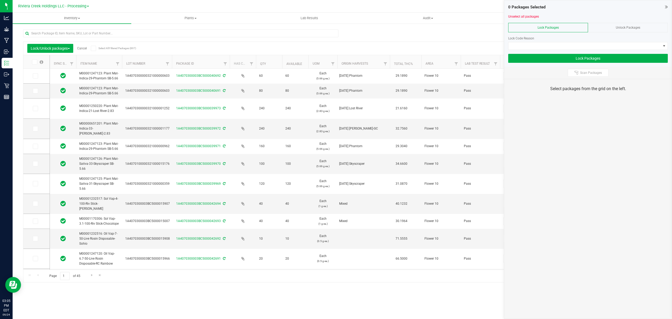
drag, startPoint x: 161, startPoint y: 65, endPoint x: 176, endPoint y: 65, distance: 14.7
click at [36, 76] on icon at bounding box center [34, 76] width 3 height 0
click at [0, 0] on input "checkbox" at bounding box center [0, 0] width 0 height 0
click at [37, 90] on span at bounding box center [35, 90] width 5 height 5
click at [0, 0] on input "checkbox" at bounding box center [0, 0] width 0 height 0
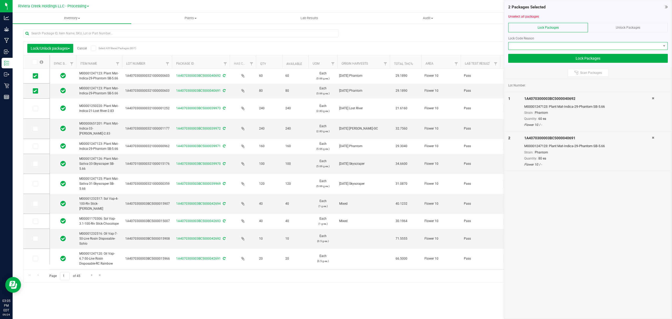
click at [525, 49] on span at bounding box center [585, 45] width 153 height 7
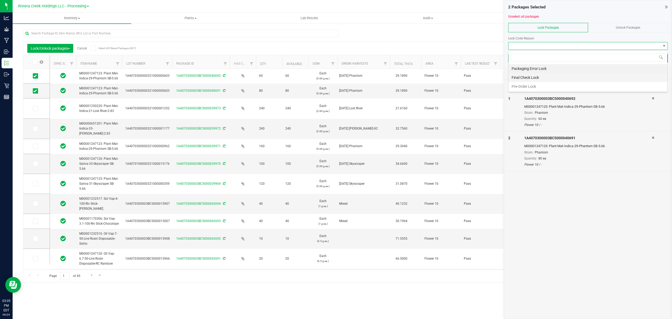
scroll to position [8, 159]
click at [516, 74] on li "Final Check Lock" at bounding box center [588, 77] width 159 height 9
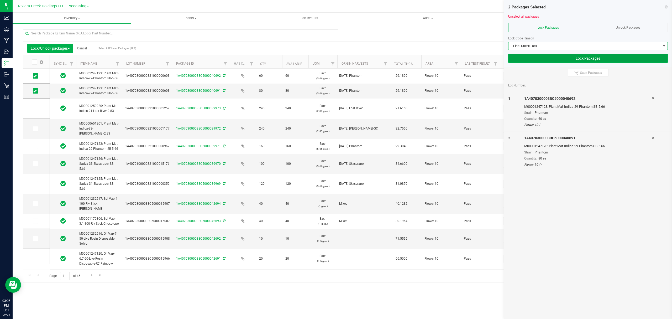
click at [520, 62] on button "Lock Packages" at bounding box center [588, 58] width 160 height 9
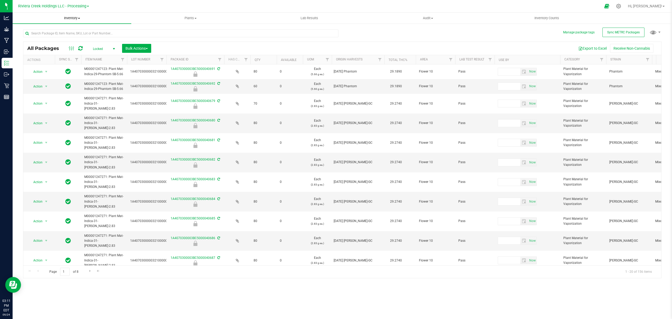
click at [68, 16] on span "Inventory" at bounding box center [72, 18] width 119 height 5
click at [57, 63] on span "From bill of materials" at bounding box center [37, 63] width 48 height 4
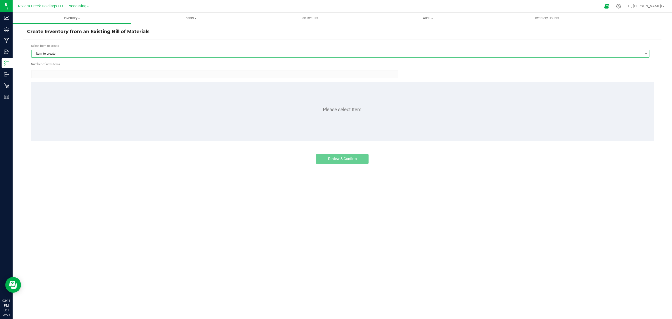
click at [63, 52] on span "Item to create" at bounding box center [337, 53] width 611 height 7
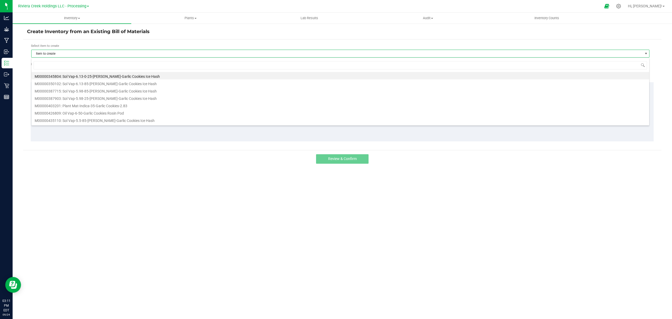
scroll to position [8, 619]
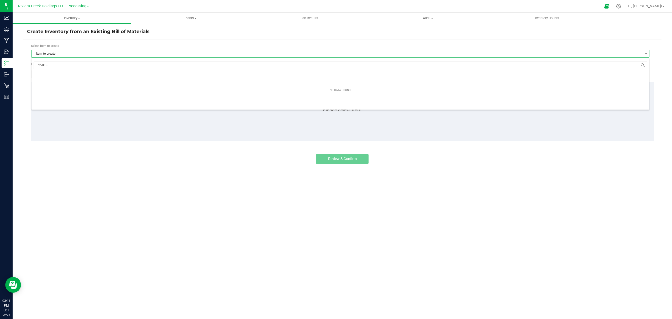
type input "250188"
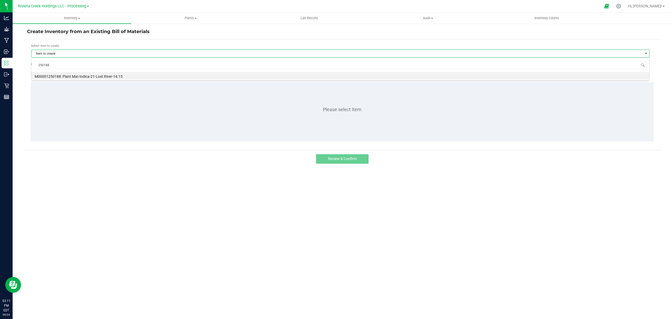
click at [122, 80] on div "250188 M00001250188: Plant Mat-Indica-21-Lost River-14.15" at bounding box center [340, 69] width 618 height 23
click at [122, 78] on li "M00001250188: Plant Mat-Indica-21-Lost River-14.15" at bounding box center [341, 75] width 618 height 7
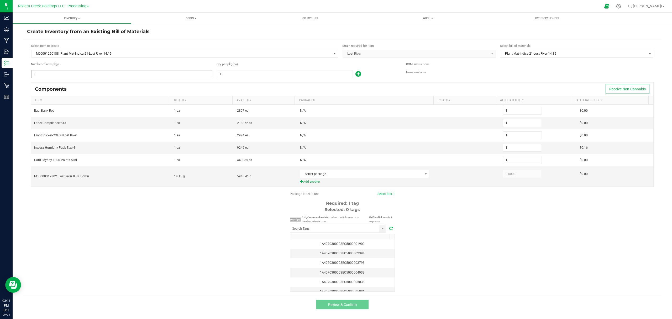
click at [89, 76] on input "1" at bounding box center [122, 73] width 181 height 7
type input "12"
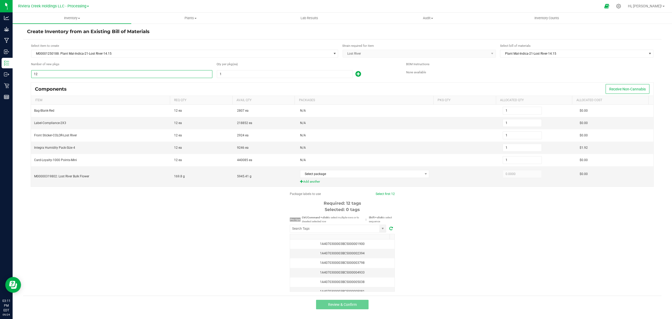
type input "12"
click at [246, 75] on input "1" at bounding box center [284, 73] width 135 height 7
type input "2"
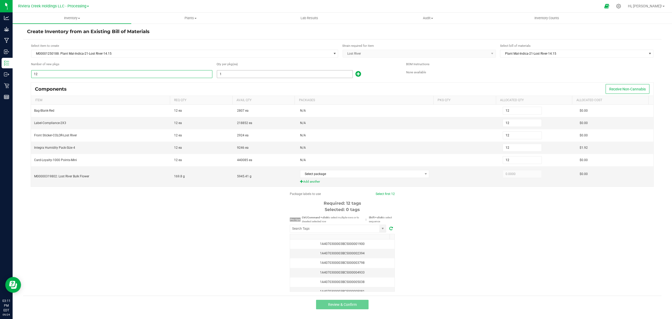
type input "24"
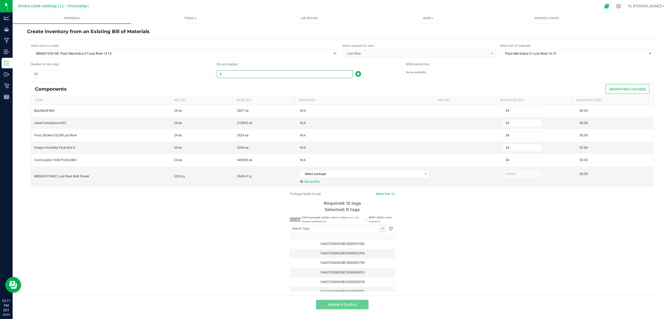
type input "20"
type input "240"
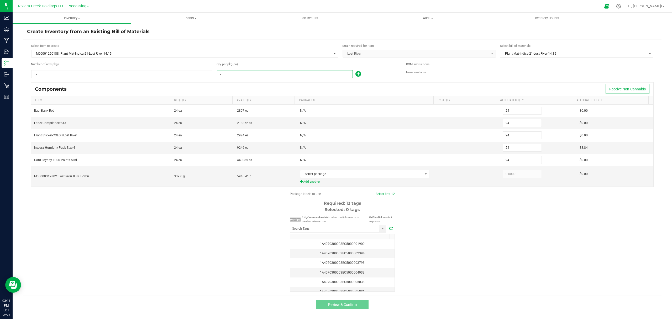
type input "240"
type input "20"
click at [359, 73] on icon at bounding box center [359, 74] width 6 height 7
type input "241"
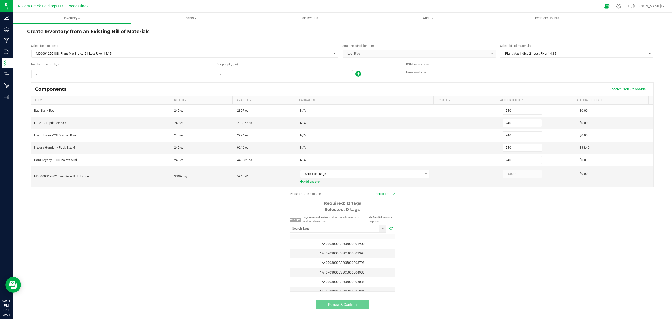
type input "241"
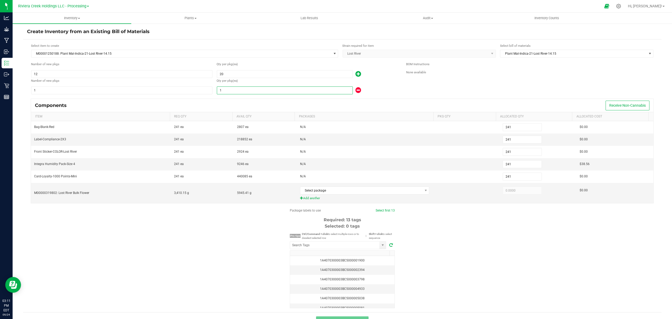
click at [299, 90] on input "1" at bounding box center [284, 90] width 135 height 7
type input "257"
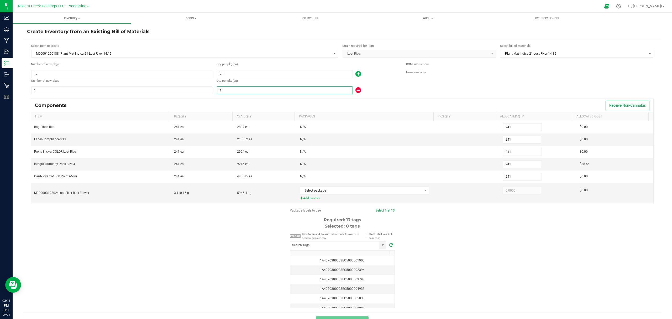
type input "257"
type input "17"
click at [370, 84] on div "Qty per pkg (ea)" at bounding box center [308, 81] width 182 height 6
click at [366, 194] on span "Select package" at bounding box center [361, 190] width 122 height 7
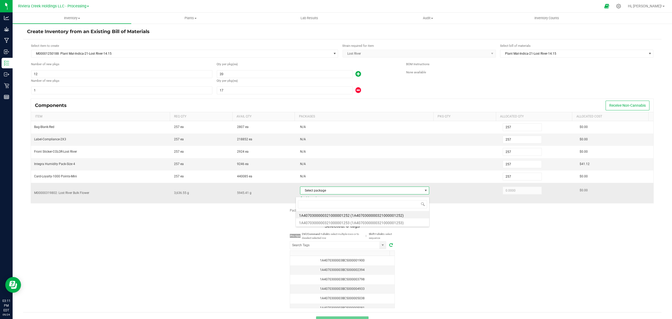
scroll to position [8, 127]
click at [373, 220] on li "1A4070300000321000001253 (1A4070300000321000001253)" at bounding box center [362, 221] width 133 height 7
type input "3,636.5500"
click at [457, 237] on div "Package labels to use Select first 13 Required: 13 tags Selected: 0 tags Pro ti…" at bounding box center [342, 258] width 639 height 100
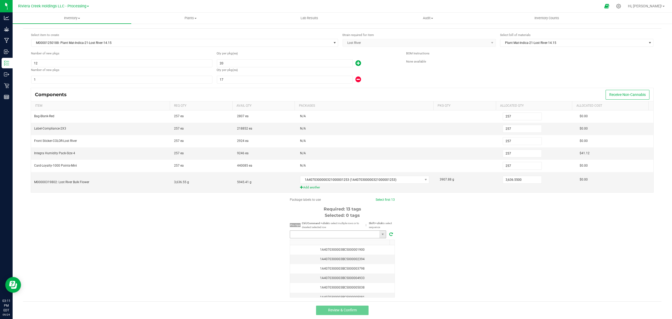
click at [339, 236] on input "NO DATA FOUND" at bounding box center [334, 234] width 89 height 7
click at [342, 240] on li "1A4070300003BC5000040693" at bounding box center [336, 243] width 96 height 9
type input "1A4070300003BC5000040693"
click at [378, 200] on link "Select first 13" at bounding box center [384, 200] width 19 height 4
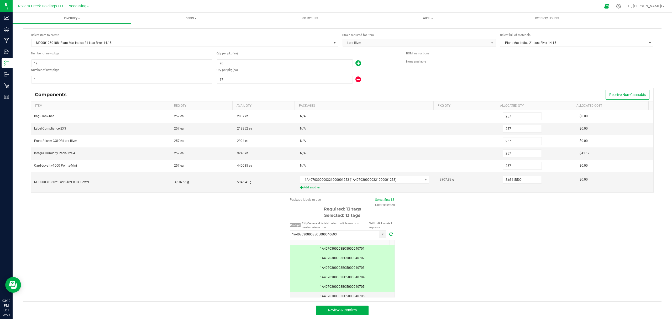
scroll to position [90, 0]
click at [356, 307] on button "Review & Confirm" at bounding box center [342, 309] width 53 height 9
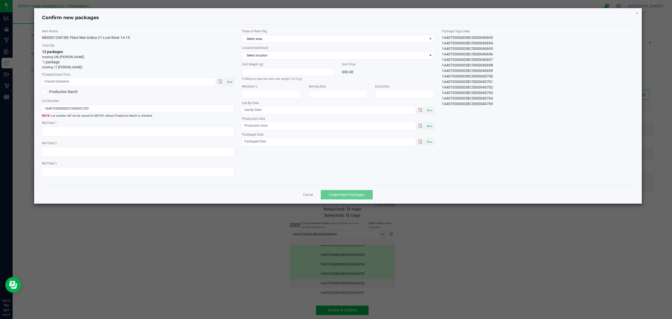
click at [230, 80] on span "Now" at bounding box center [230, 81] width 6 height 3
type input "[DATE] 03:12 PM"
click at [304, 26] on div "Item Name M00001250188: Plant Mat-Indica-21-Lost River-14.15 Total Qty 12 packa…" at bounding box center [338, 105] width 592 height 161
click at [301, 37] on span "Select area" at bounding box center [334, 38] width 185 height 7
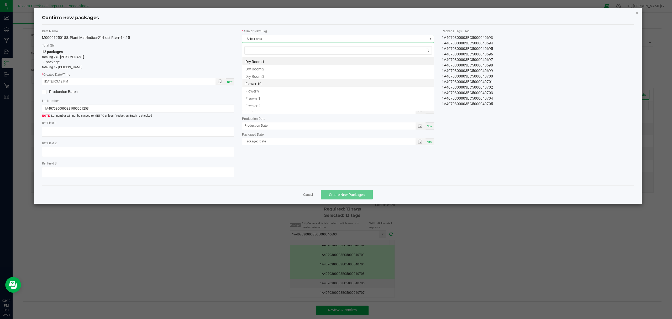
scroll to position [8, 192]
click at [279, 85] on li "Flower 10" at bounding box center [338, 82] width 192 height 7
click at [359, 196] on span "Create New Packages" at bounding box center [347, 194] width 36 height 4
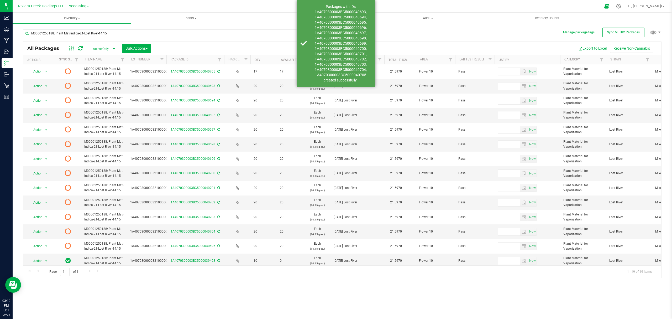
click at [81, 50] on icon at bounding box center [80, 48] width 4 height 5
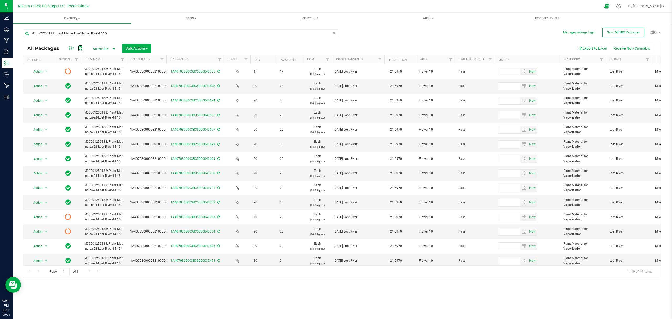
click at [81, 50] on icon at bounding box center [80, 48] width 4 height 5
click at [153, 32] on input "M00001250188: Plant Mat-Indica-21-Lost River-14.15" at bounding box center [180, 33] width 315 height 8
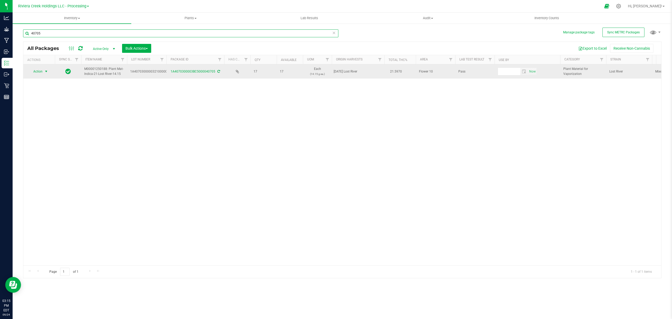
type input "40705"
click at [40, 72] on span "Action" at bounding box center [36, 71] width 14 height 7
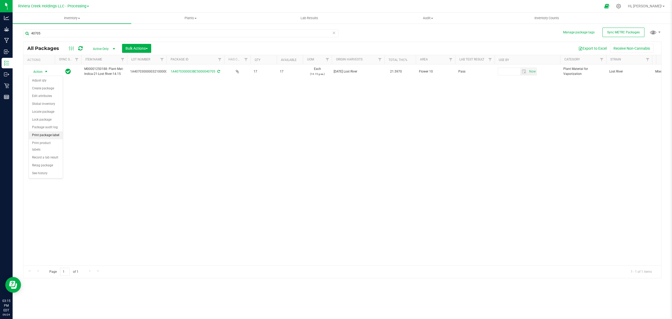
click at [46, 138] on li "Print package label" at bounding box center [46, 135] width 34 height 8
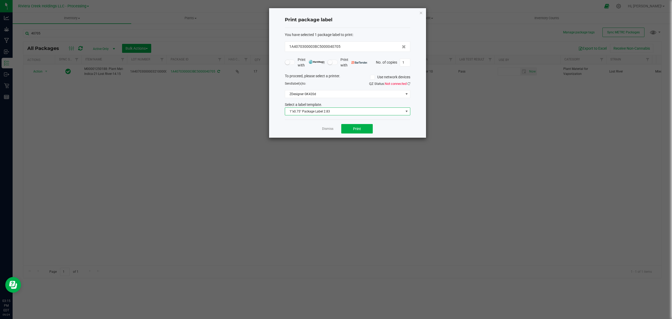
click at [339, 113] on span "1"x0.75" Package Label 2.83" at bounding box center [344, 111] width 118 height 7
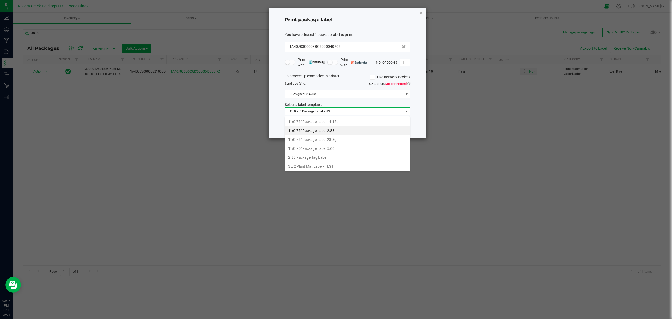
scroll to position [8, 125]
click at [336, 122] on li "1"x0.75" Package Label 14.15g" at bounding box center [347, 121] width 125 height 9
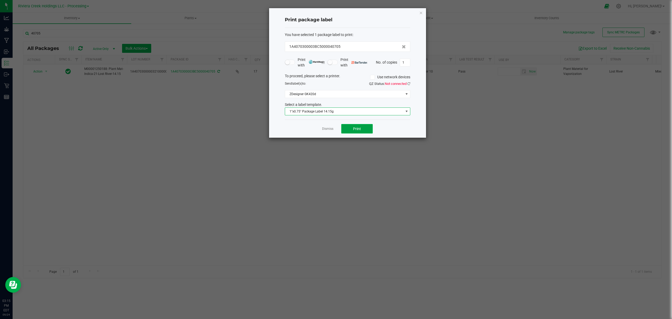
click at [352, 130] on button "Print" at bounding box center [357, 128] width 32 height 9
click at [420, 13] on icon "button" at bounding box center [421, 12] width 4 height 6
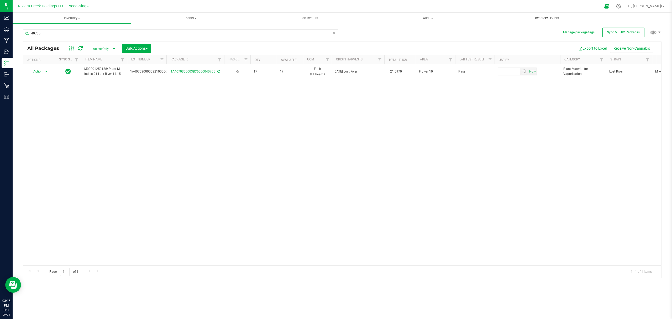
click at [541, 18] on span "Inventory Counts" at bounding box center [546, 18] width 39 height 5
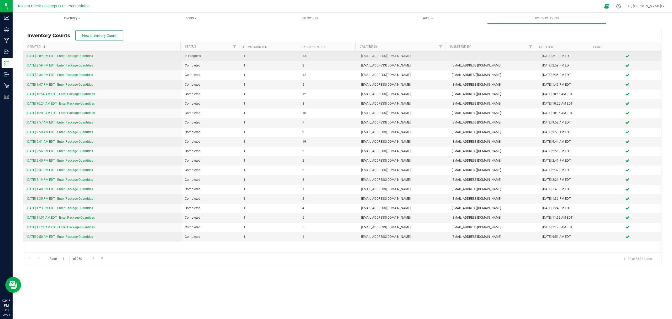
click at [70, 57] on link "[DATE] 3:09 PM EDT - Enter Package Quantities" at bounding box center [60, 56] width 66 height 4
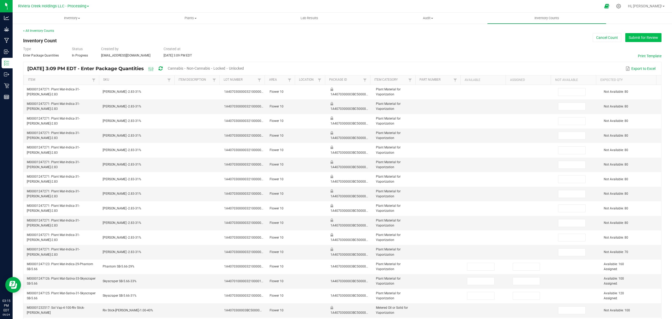
click at [638, 40] on button "Submit for Review" at bounding box center [643, 37] width 36 height 9
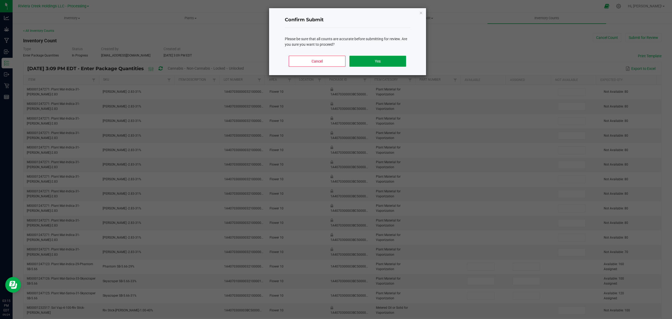
click at [372, 57] on button "Yes" at bounding box center [377, 61] width 56 height 11
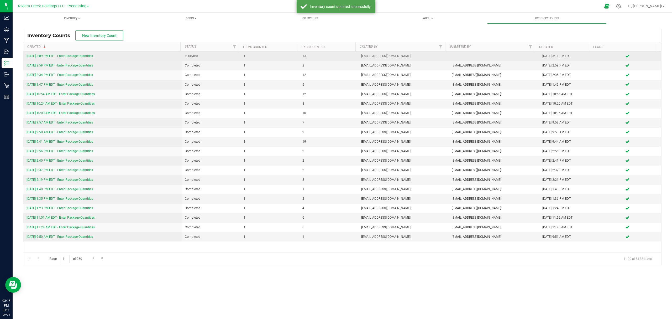
click at [93, 57] on link "[DATE] 3:09 PM EDT - Enter Package Quantities" at bounding box center [60, 56] width 66 height 4
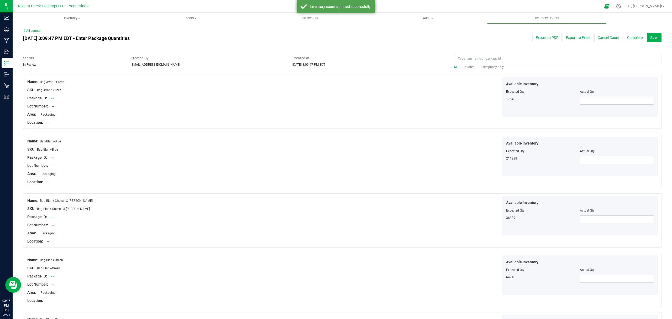
click at [463, 66] on span "Counted" at bounding box center [469, 67] width 12 height 4
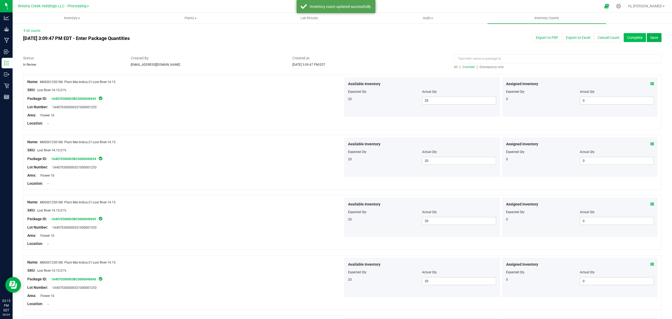
click at [637, 37] on button "Complete" at bounding box center [635, 37] width 22 height 9
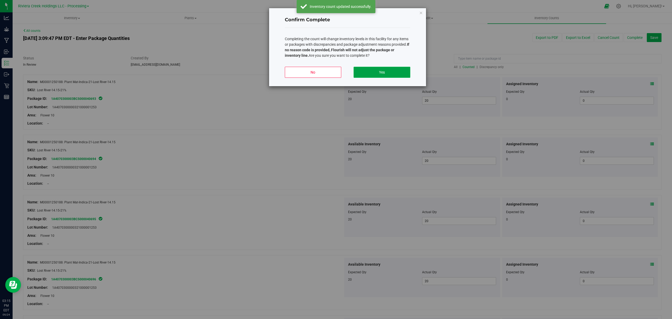
click at [387, 76] on button "Yes" at bounding box center [382, 72] width 56 height 11
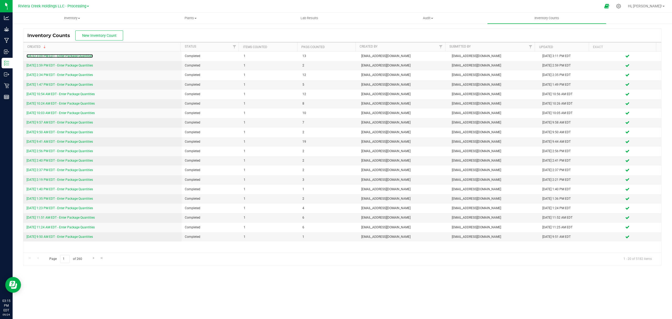
click at [66, 55] on link "[DATE] 3:09 PM EDT - Enter Package Quantities" at bounding box center [60, 56] width 66 height 4
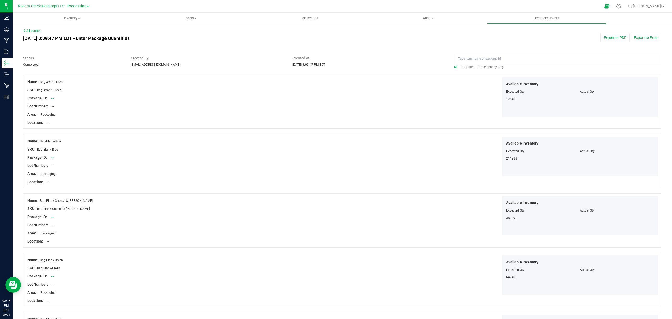
click at [463, 67] on span "Counted" at bounding box center [469, 67] width 12 height 4
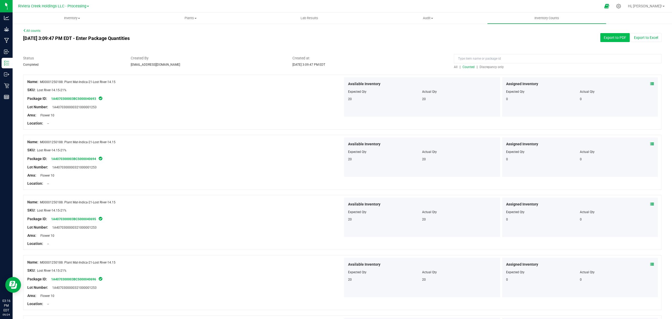
click at [607, 38] on button "Export to PDF" at bounding box center [614, 37] width 29 height 9
click at [68, 17] on span "Inventory" at bounding box center [72, 18] width 118 height 5
click at [58, 31] on li "All packages" at bounding box center [72, 32] width 119 height 6
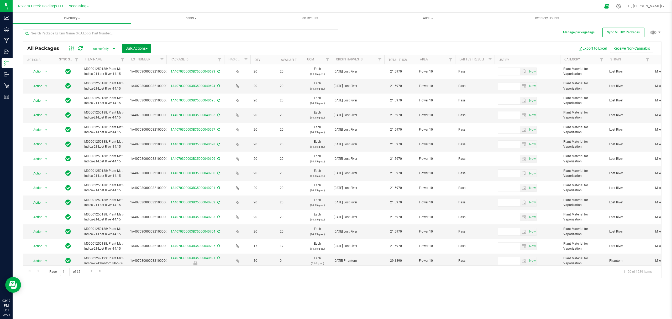
click at [137, 47] on span "Bulk Actions" at bounding box center [137, 48] width 22 height 4
click at [143, 98] on span "Lock/Unlock packages" at bounding box center [143, 99] width 36 height 4
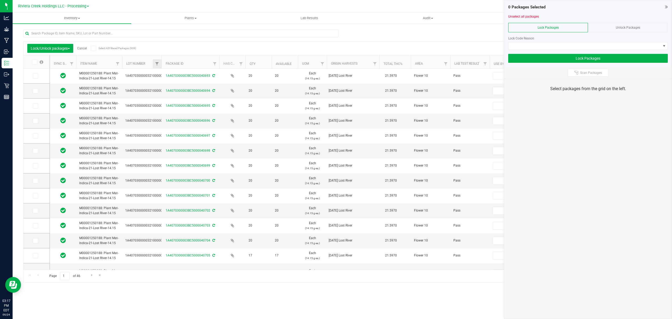
type input "[DATE]"
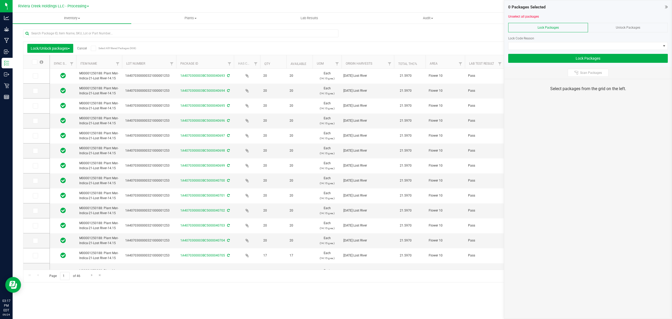
drag, startPoint x: 161, startPoint y: 64, endPoint x: 179, endPoint y: 64, distance: 17.6
click at [34, 76] on icon at bounding box center [34, 76] width 3 height 0
click at [0, 0] on input "checkbox" at bounding box center [0, 0] width 0 height 0
click at [36, 91] on icon at bounding box center [34, 91] width 3 height 0
click at [0, 0] on input "checkbox" at bounding box center [0, 0] width 0 height 0
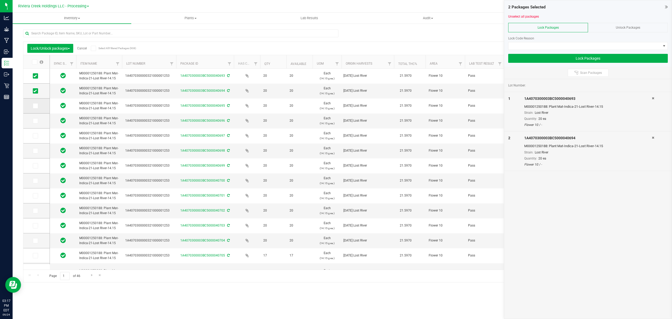
click at [38, 104] on label at bounding box center [37, 105] width 8 height 5
click at [0, 0] on input "checkbox" at bounding box center [0, 0] width 0 height 0
click at [37, 121] on span at bounding box center [35, 120] width 5 height 5
click at [0, 0] on input "checkbox" at bounding box center [0, 0] width 0 height 0
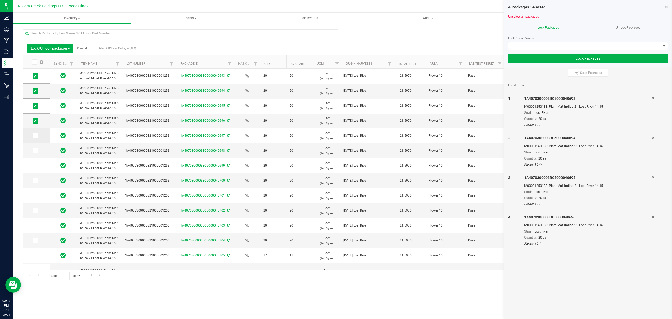
click at [34, 136] on icon at bounding box center [34, 136] width 3 height 0
click at [0, 0] on input "checkbox" at bounding box center [0, 0] width 0 height 0
drag, startPoint x: 35, startPoint y: 149, endPoint x: 36, endPoint y: 163, distance: 14.5
click at [35, 151] on icon at bounding box center [34, 151] width 3 height 0
click at [0, 0] on input "checkbox" at bounding box center [0, 0] width 0 height 0
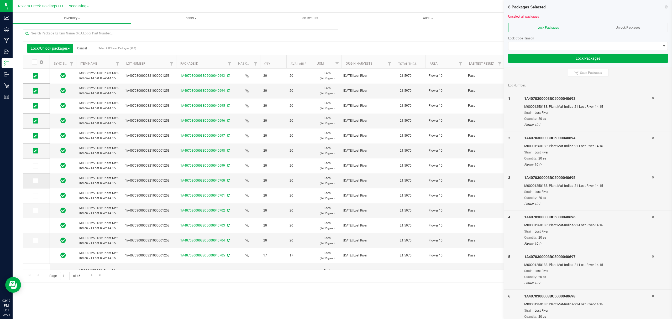
drag, startPoint x: 36, startPoint y: 167, endPoint x: 35, endPoint y: 176, distance: 9.5
click at [36, 169] on td at bounding box center [36, 165] width 26 height 15
click at [34, 181] on icon at bounding box center [34, 181] width 3 height 0
click at [0, 0] on input "checkbox" at bounding box center [0, 0] width 0 height 0
click at [35, 168] on span at bounding box center [35, 165] width 5 height 5
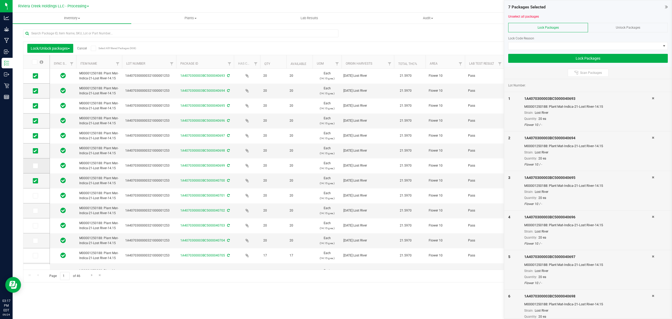
click at [37, 166] on span at bounding box center [35, 165] width 5 height 5
click at [0, 0] on input "checkbox" at bounding box center [0, 0] width 0 height 0
click at [35, 196] on icon at bounding box center [34, 196] width 3 height 0
click at [0, 0] on input "checkbox" at bounding box center [0, 0] width 0 height 0
click at [35, 211] on icon at bounding box center [34, 211] width 3 height 0
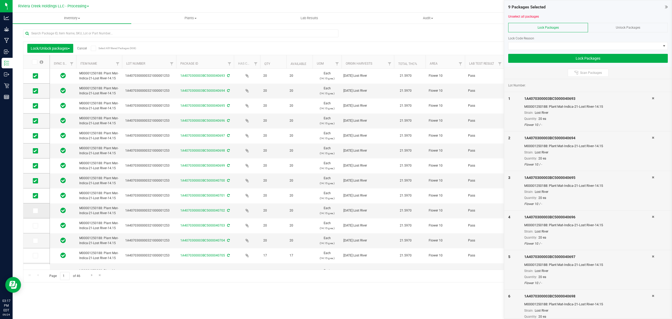
click at [0, 0] on input "checkbox" at bounding box center [0, 0] width 0 height 0
click at [35, 226] on icon at bounding box center [34, 226] width 3 height 0
click at [0, 0] on input "checkbox" at bounding box center [0, 0] width 0 height 0
click at [35, 241] on icon at bounding box center [34, 241] width 3 height 0
click at [0, 0] on input "checkbox" at bounding box center [0, 0] width 0 height 0
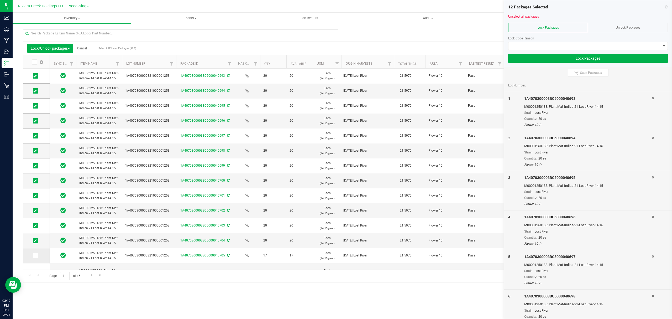
click at [35, 255] on icon at bounding box center [34, 255] width 3 height 0
click at [0, 0] on input "checkbox" at bounding box center [0, 0] width 0 height 0
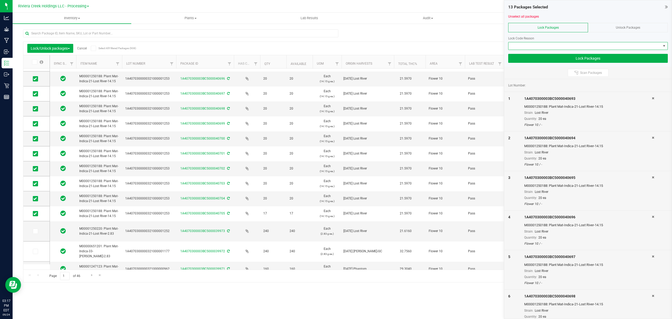
click at [535, 46] on span at bounding box center [585, 45] width 153 height 7
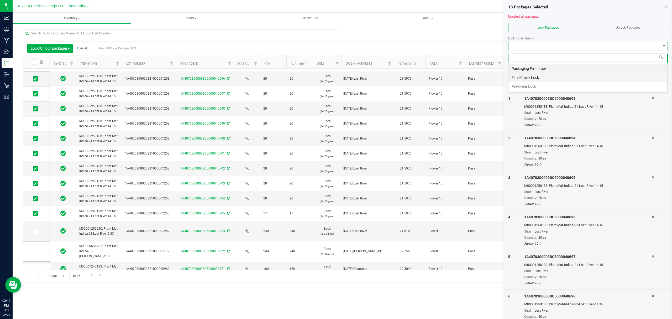
scroll to position [8, 159]
click at [530, 79] on li "Final Check Lock" at bounding box center [588, 77] width 159 height 9
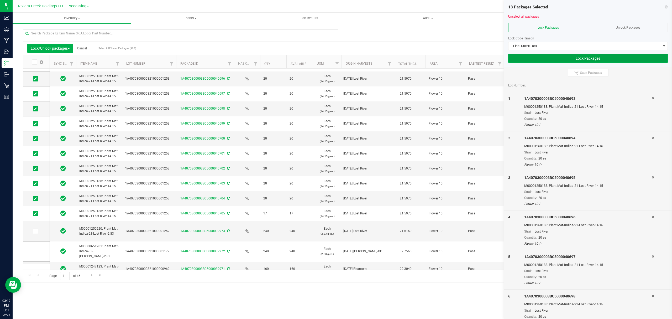
click at [534, 57] on button "Lock Packages" at bounding box center [588, 58] width 160 height 9
